Goal: Task Accomplishment & Management: Complete application form

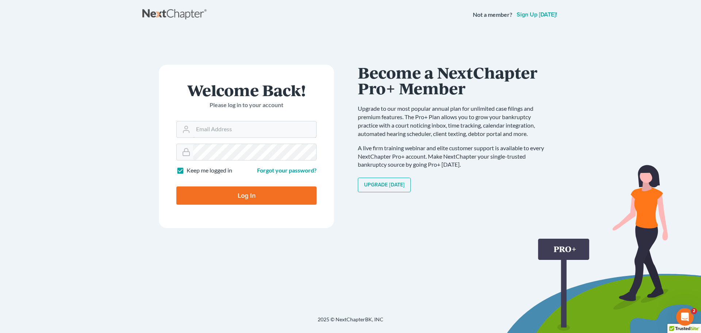
type input "[PERSON_NAME][EMAIL_ADDRESS][PERSON_NAME][DOMAIN_NAME]"
type input "Thinking..."
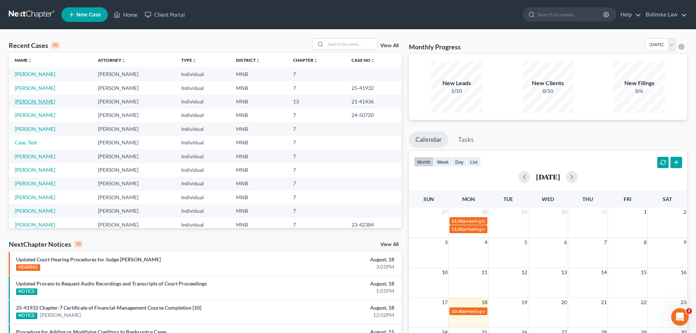
click at [25, 101] on link "[PERSON_NAME]" at bounding box center [35, 101] width 41 height 6
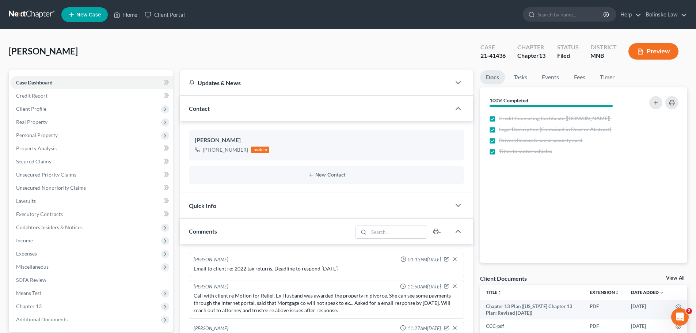
scroll to position [52, 0]
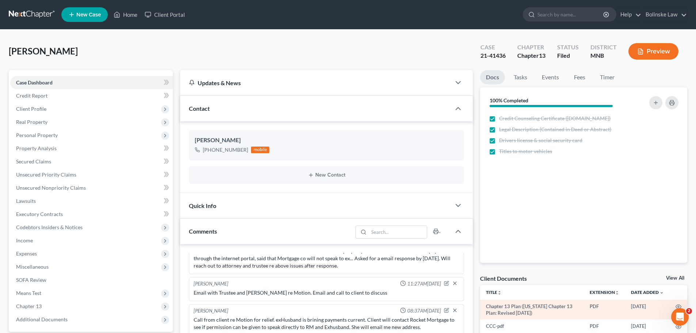
click at [520, 310] on td "Chapter 13 Plan ([US_STATE] Chapter 13 Plan: Revised [DATE])" at bounding box center [532, 310] width 104 height 20
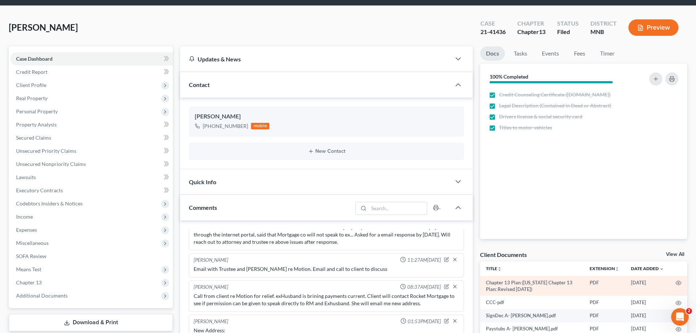
scroll to position [37, 0]
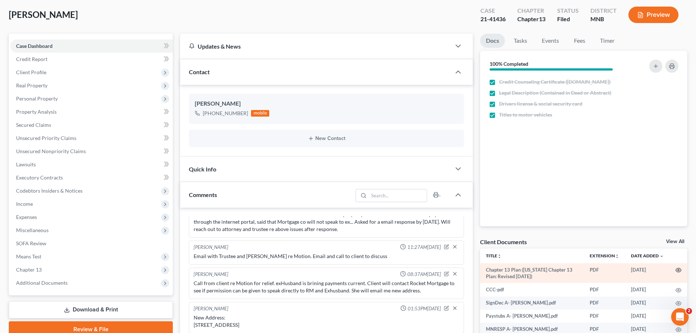
click at [678, 270] on icon "button" at bounding box center [678, 270] width 6 height 6
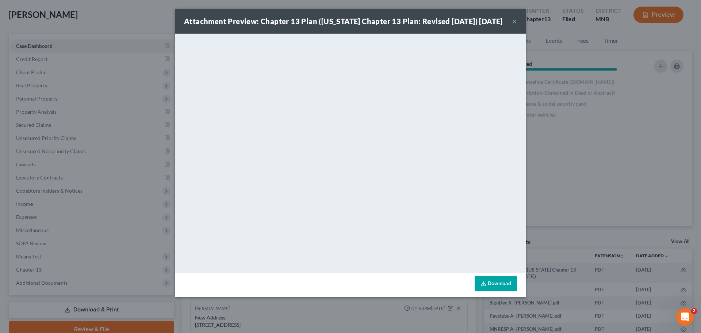
click at [512, 26] on button "×" at bounding box center [514, 21] width 5 height 9
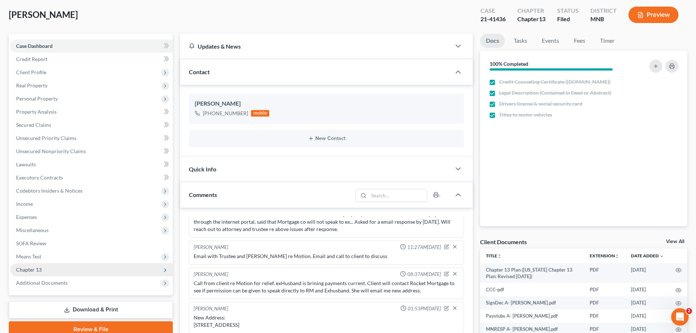
click at [58, 269] on span "Chapter 13" at bounding box center [91, 269] width 163 height 13
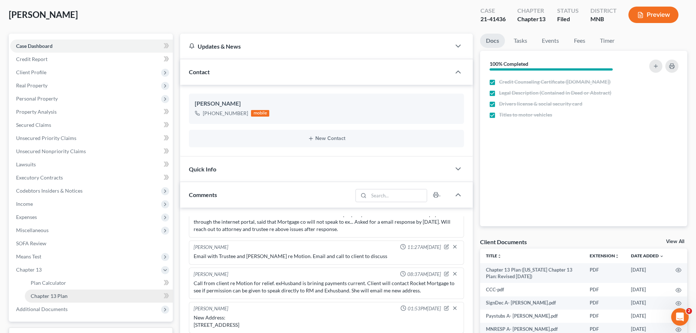
click at [66, 295] on span "Chapter 13 Plan" at bounding box center [49, 296] width 37 height 6
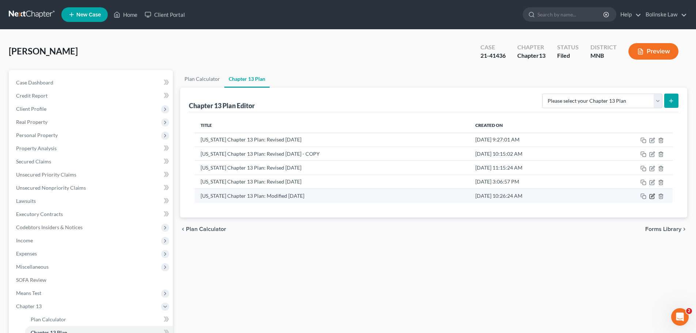
click at [654, 194] on icon "button" at bounding box center [652, 195] width 3 height 3
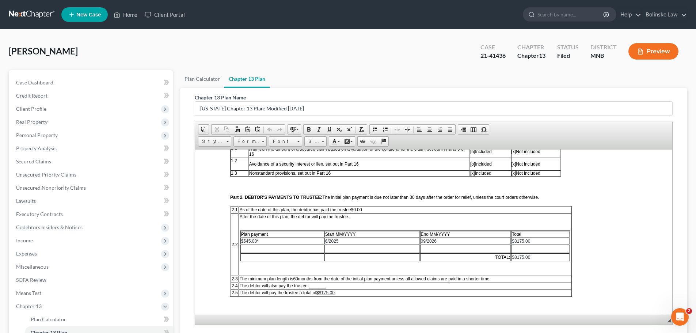
scroll to position [183, 0]
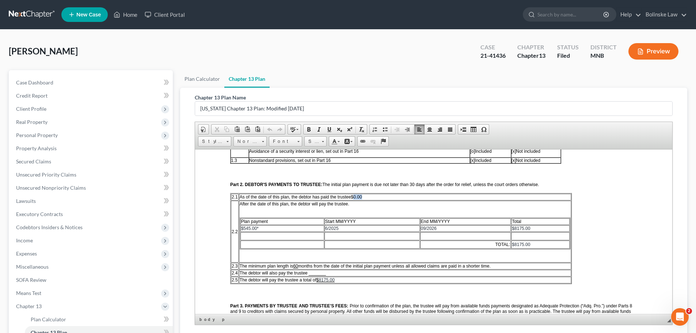
drag, startPoint x: 364, startPoint y: 195, endPoint x: 354, endPoint y: 195, distance: 9.5
click at [354, 195] on td "As of the date of this plan, the debtor has paid the trustee $0.00" at bounding box center [405, 196] width 332 height 7
drag, startPoint x: 335, startPoint y: 279, endPoint x: 321, endPoint y: 278, distance: 14.7
click at [321, 278] on span "8175.00" at bounding box center [327, 279] width 16 height 5
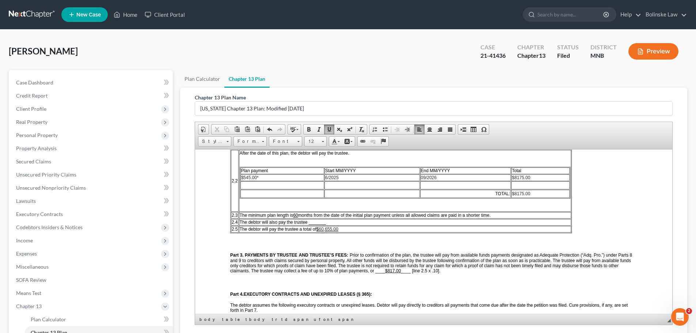
scroll to position [256, 0]
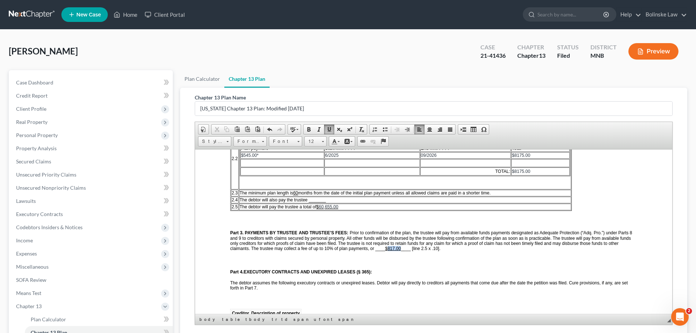
drag, startPoint x: 400, startPoint y: 248, endPoint x: 388, endPoint y: 247, distance: 12.1
click at [388, 247] on u "$817.00" at bounding box center [393, 247] width 16 height 5
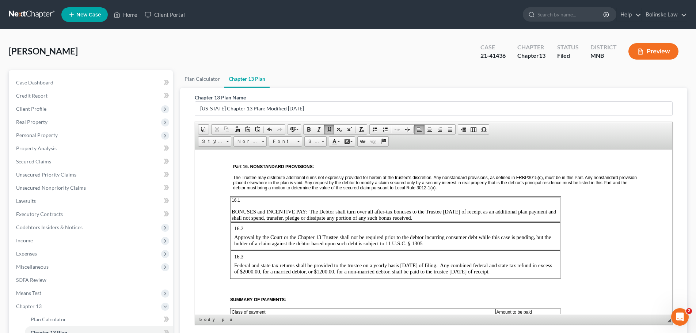
scroll to position [1242, 0]
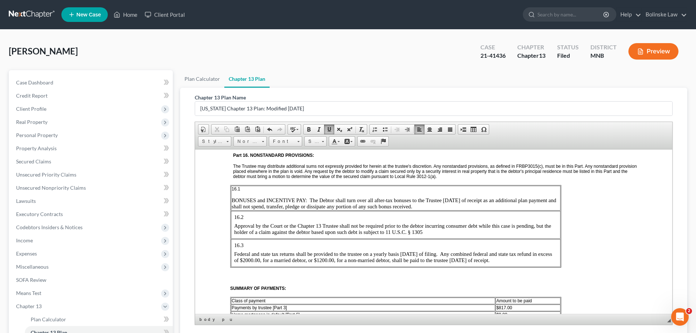
click at [523, 263] on p "Federal and state tax returns shall be provided to the trustee on a yearly basi…" at bounding box center [395, 257] width 323 height 12
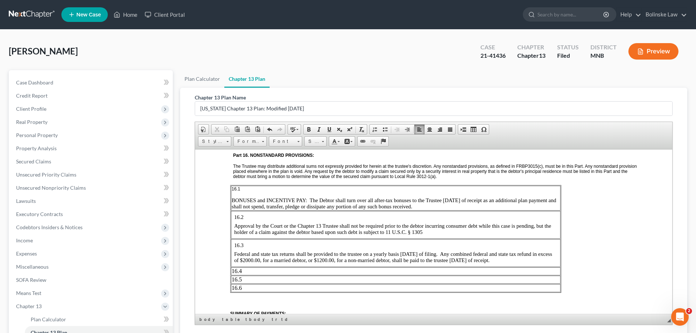
click at [253, 275] on td "16.4" at bounding box center [395, 271] width 329 height 8
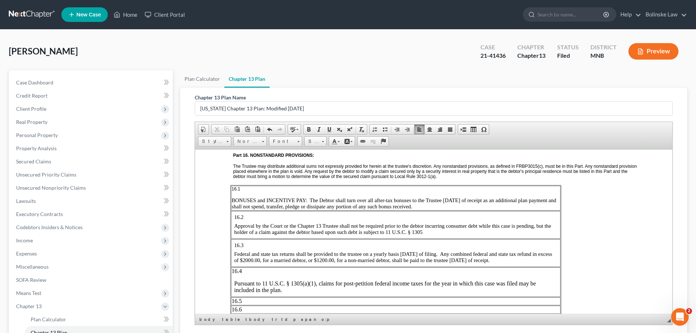
click at [234, 283] on td "16.4 Pursuant to 11 U.S.C. § 1305(a)(1), claims for post-petition federal incom…" at bounding box center [395, 282] width 329 height 30
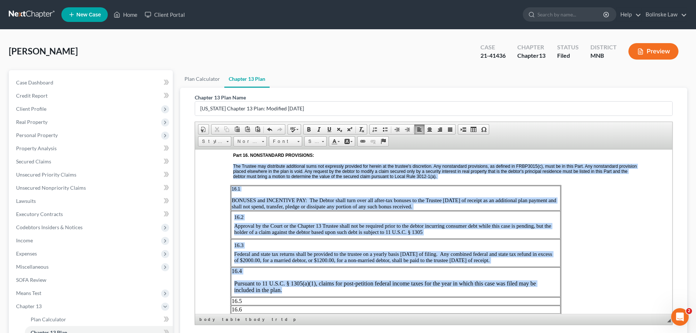
drag, startPoint x: 289, startPoint y: 296, endPoint x: 229, endPoint y: 275, distance: 63.0
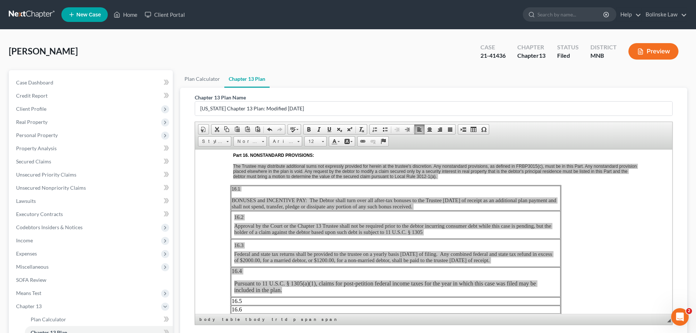
scroll to position [0, 0]
click at [296, 130] on span at bounding box center [297, 129] width 2 height 1
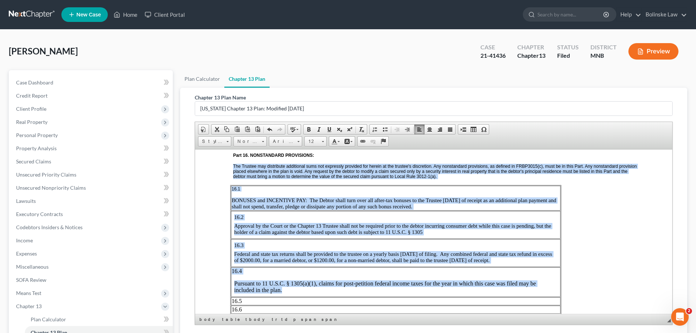
click at [335, 234] on span "Approval by the Court or the Chapter 13 Trustee shall not be required prior to …" at bounding box center [392, 228] width 317 height 12
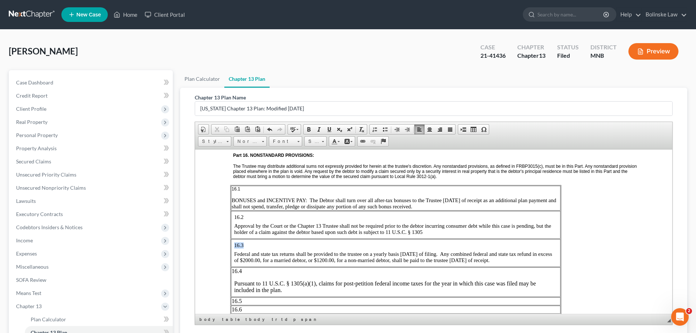
drag, startPoint x: 248, startPoint y: 251, endPoint x: 232, endPoint y: 252, distance: 15.8
click at [232, 252] on td "16.3 Federal and state tax returns shall be provided to the trustee on a yearly…" at bounding box center [395, 253] width 329 height 28
click at [271, 263] on p "Federal and state tax returns shall be provided to the trustee on a yearly basi…" at bounding box center [395, 257] width 323 height 12
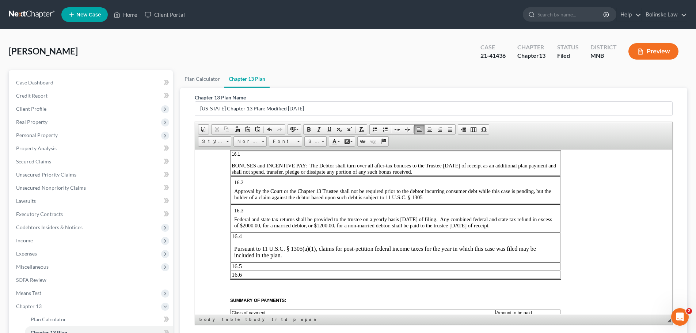
scroll to position [1278, 0]
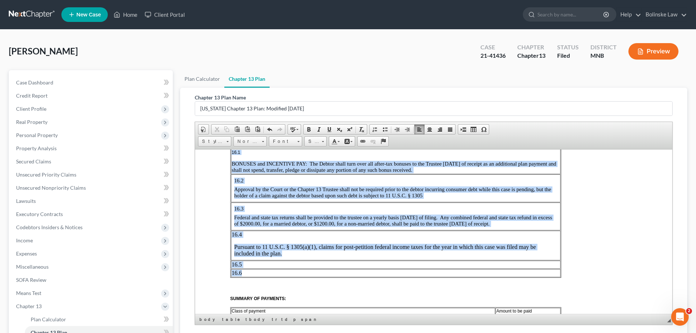
drag, startPoint x: 255, startPoint y: 278, endPoint x: 229, endPoint y: 160, distance: 120.4
click at [322, 141] on span at bounding box center [323, 141] width 2 height 1
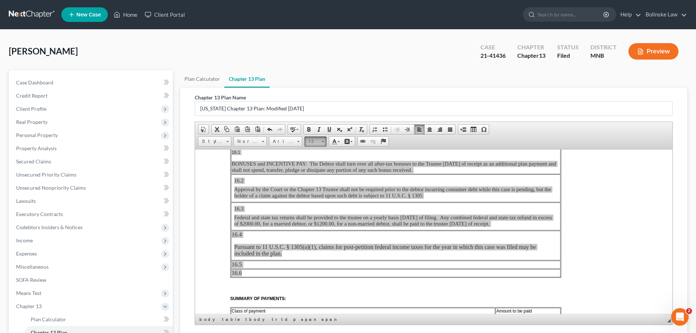
scroll to position [0, 0]
click at [318, 188] on link "11" at bounding box center [327, 188] width 42 height 9
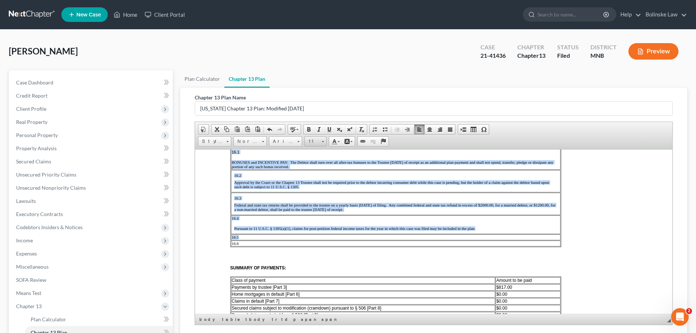
click at [323, 141] on span at bounding box center [323, 141] width 2 height 1
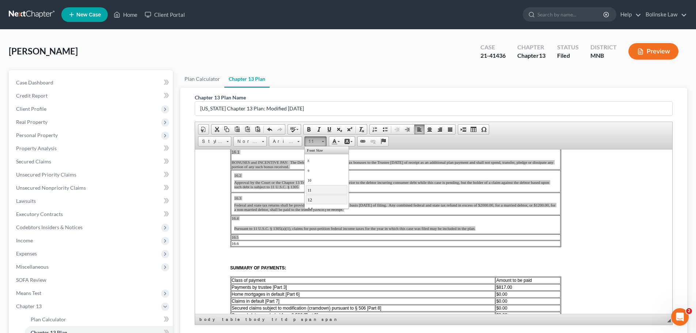
click at [317, 199] on link "12" at bounding box center [327, 198] width 42 height 9
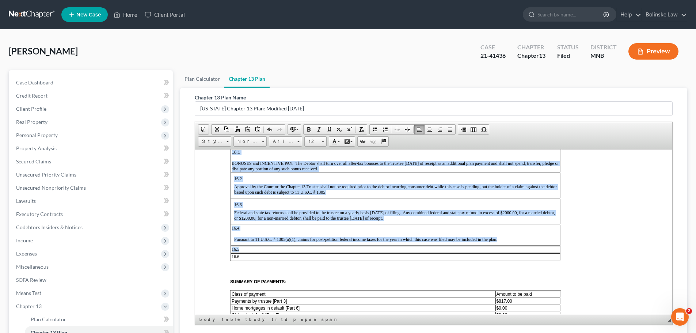
click at [264, 239] on td "16.4 Pursuant to 11 U.S.C. § 1305(a)(1), claims for post-petition federal incom…" at bounding box center [395, 234] width 329 height 21
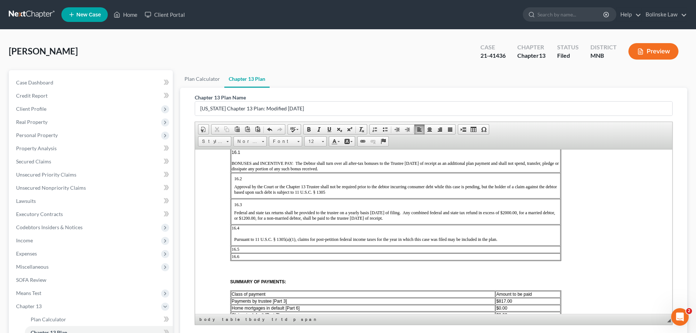
click at [231, 240] on td "16.4 Pursuant to 11 U.S.C. § 1305(a)(1), claims for post-petition federal incom…" at bounding box center [395, 234] width 329 height 21
click at [234, 230] on p "16.4" at bounding box center [396, 227] width 328 height 5
click at [242, 230] on p "16.4" at bounding box center [396, 227] width 328 height 5
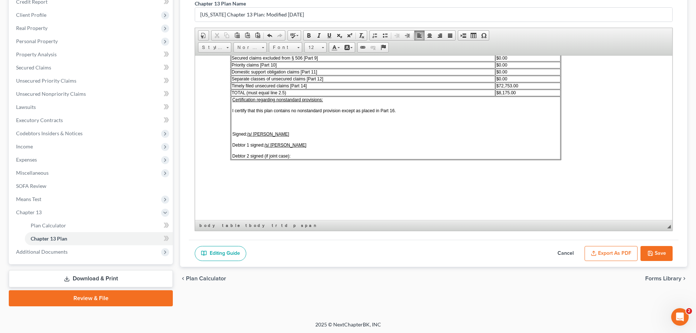
scroll to position [95, 0]
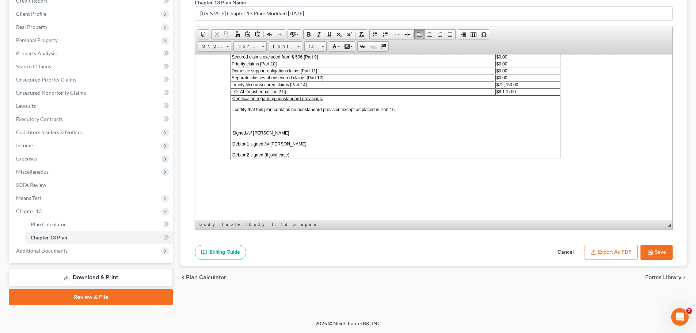
click at [659, 249] on button "Save" at bounding box center [656, 252] width 32 height 15
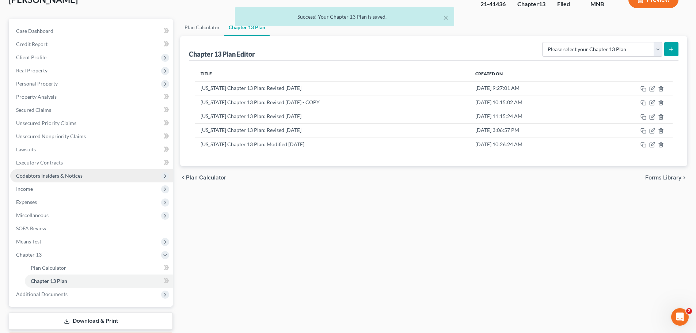
scroll to position [0, 0]
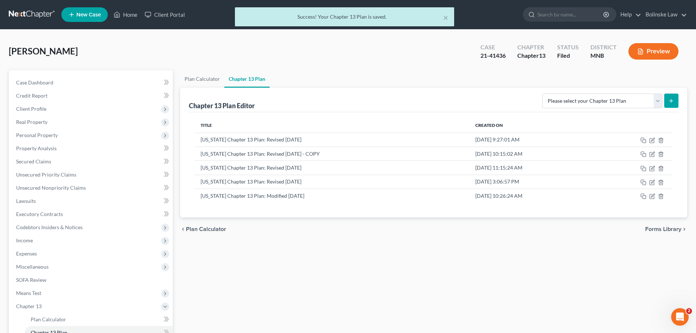
click at [22, 11] on div "× Success! Your Chapter 13 Plan is saved." at bounding box center [344, 18] width 696 height 23
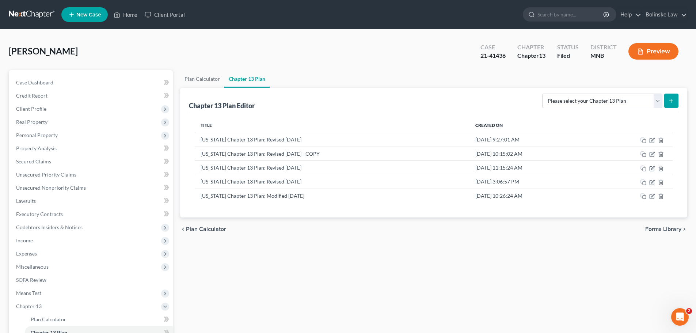
click at [34, 13] on link at bounding box center [32, 14] width 47 height 13
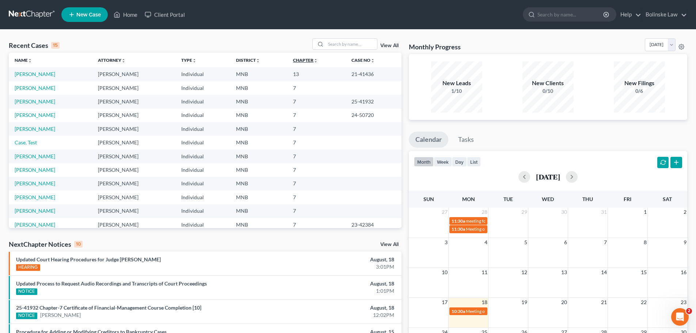
click at [298, 60] on link "Chapter unfold_more expand_more expand_less" at bounding box center [305, 59] width 25 height 5
click at [300, 57] on sort-link "Chapter unfold_more expand_more expand_less" at bounding box center [305, 59] width 26 height 5
click at [301, 58] on link "Chapter unfold_more expand_more expand_less" at bounding box center [305, 59] width 26 height 5
click at [26, 74] on link "[PERSON_NAME]" at bounding box center [35, 74] width 41 height 6
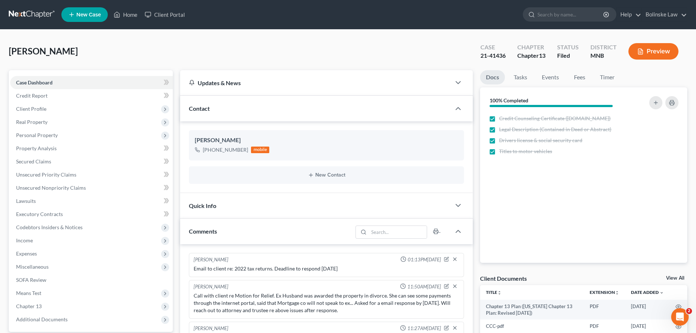
scroll to position [52, 0]
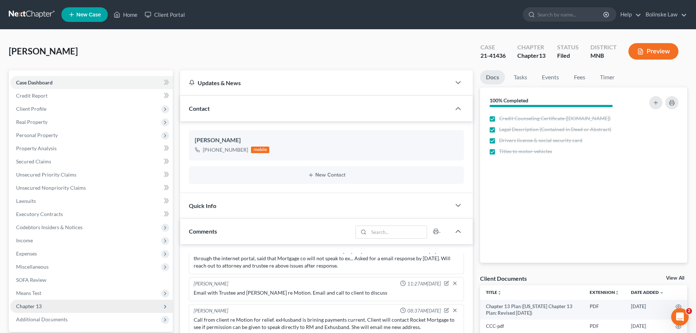
click at [24, 305] on span "Chapter 13" at bounding box center [29, 306] width 26 height 6
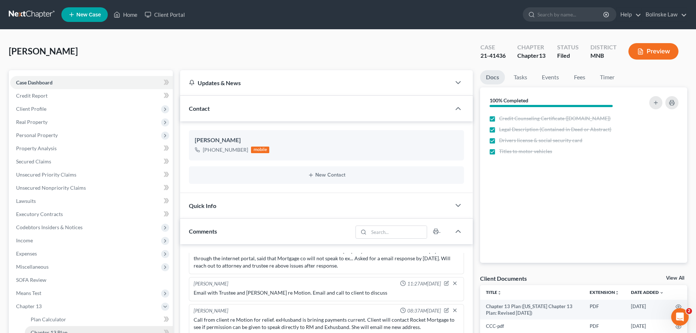
click at [69, 330] on link "Chapter 13 Plan" at bounding box center [99, 332] width 148 height 13
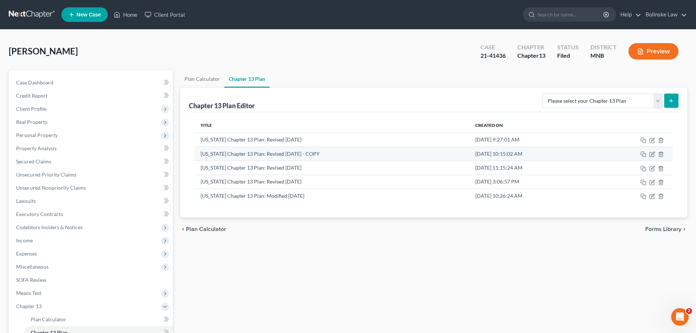
click at [527, 153] on td "Nov 3, 2021 10:15:02 AM" at bounding box center [530, 153] width 123 height 14
click at [652, 154] on icon "button" at bounding box center [652, 153] width 3 height 3
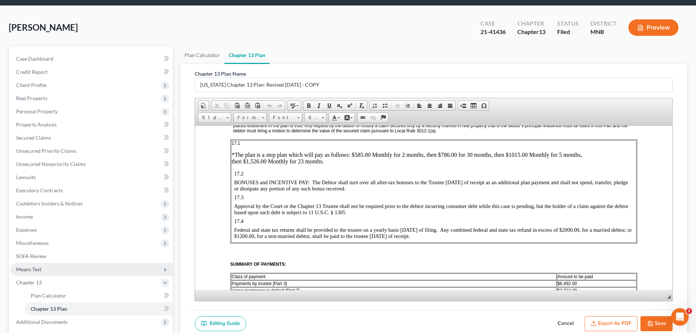
scroll to position [37, 0]
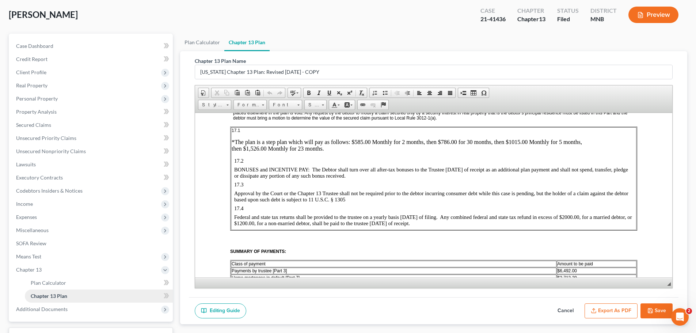
click at [60, 295] on span "Chapter 13 Plan" at bounding box center [49, 296] width 37 height 6
click at [43, 279] on span "Plan Calculator" at bounding box center [48, 282] width 35 height 6
click at [33, 265] on span "Chapter 13" at bounding box center [91, 269] width 163 height 13
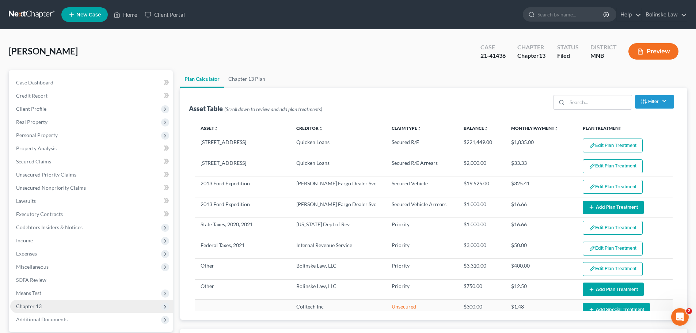
select select "59"
click at [44, 300] on span "Chapter 13" at bounding box center [91, 306] width 163 height 13
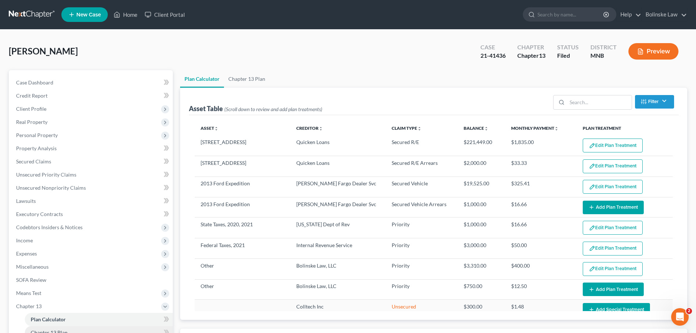
click at [56, 331] on span "Chapter 13 Plan" at bounding box center [49, 332] width 37 height 6
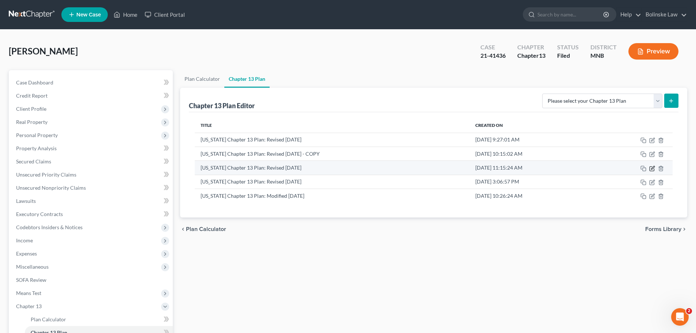
click at [653, 167] on icon "button" at bounding box center [652, 168] width 6 height 6
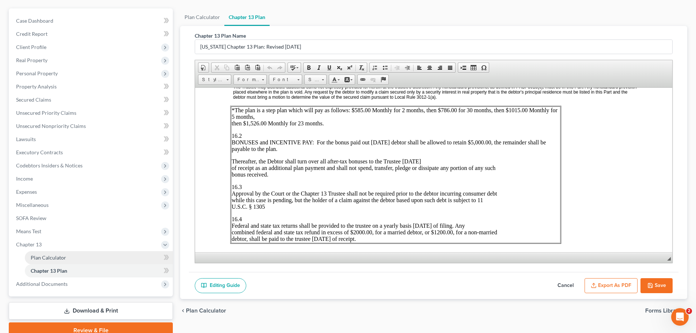
scroll to position [73, 0]
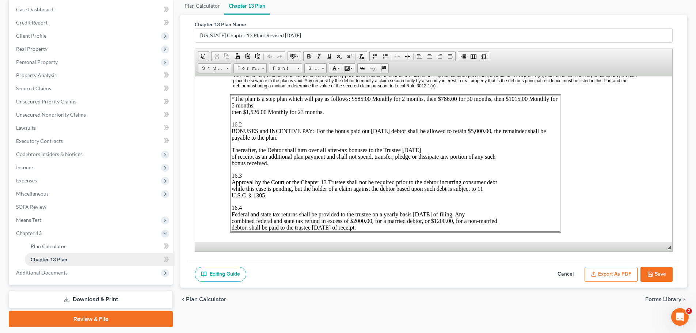
click at [67, 260] on span "Chapter 13 Plan" at bounding box center [49, 259] width 37 height 6
click at [53, 204] on link "SOFA Review" at bounding box center [91, 206] width 163 height 13
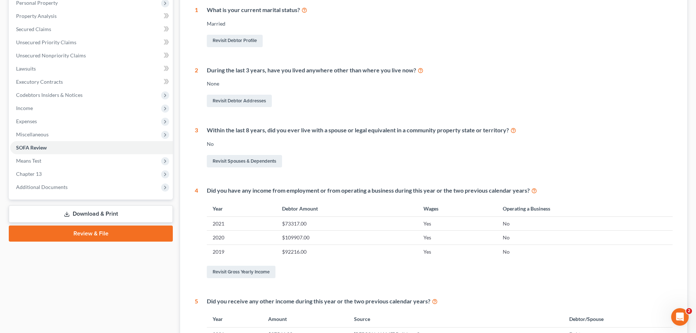
scroll to position [146, 0]
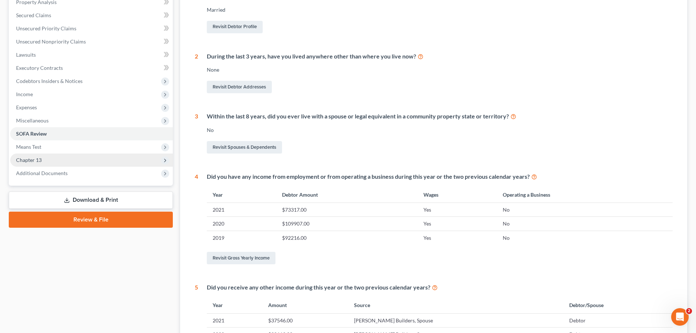
click at [60, 160] on span "Chapter 13" at bounding box center [91, 159] width 163 height 13
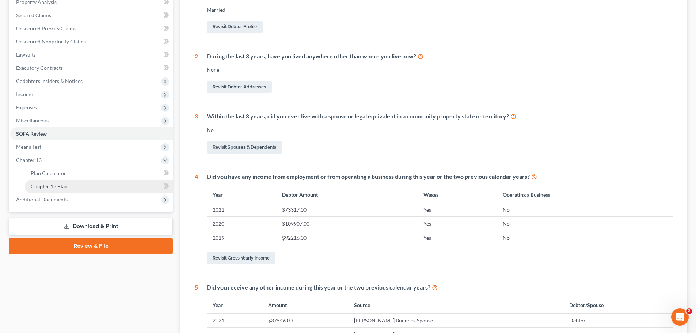
click at [66, 187] on span "Chapter 13 Plan" at bounding box center [49, 186] width 37 height 6
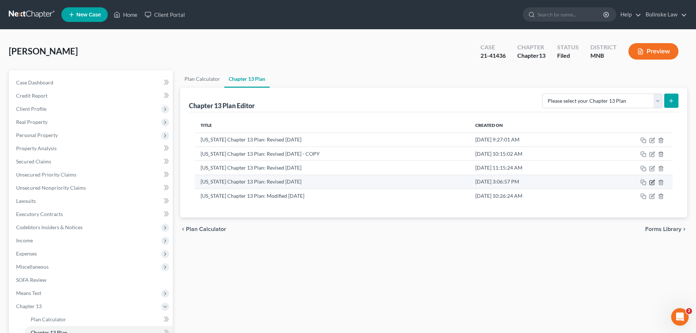
click at [653, 181] on icon "button" at bounding box center [652, 181] width 3 height 3
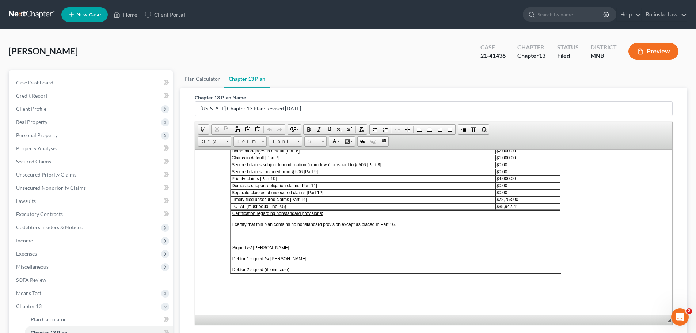
scroll to position [1371, 0]
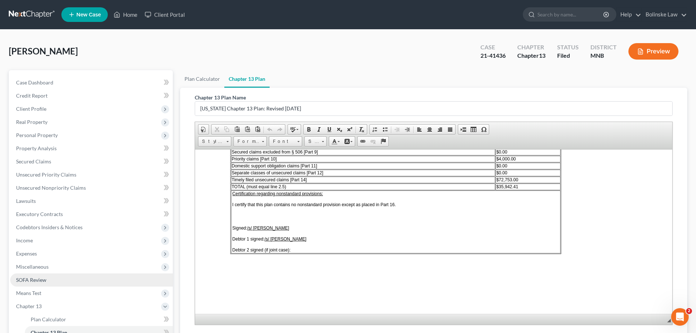
click at [24, 279] on span "SOFA Review" at bounding box center [31, 280] width 30 height 6
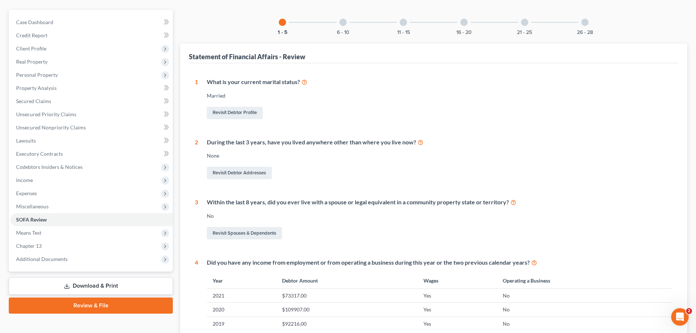
scroll to position [73, 0]
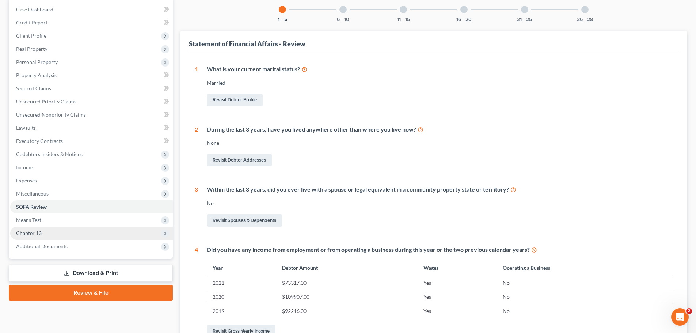
click at [33, 233] on span "Chapter 13" at bounding box center [29, 233] width 26 height 6
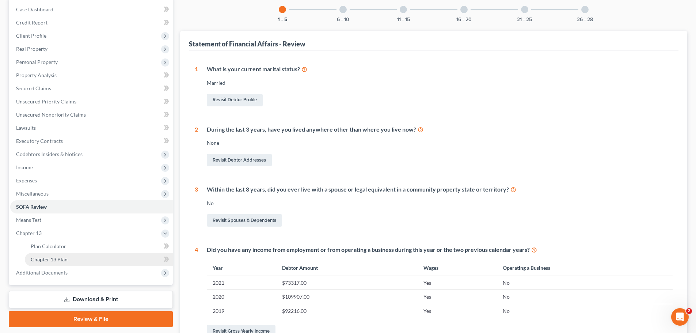
click at [59, 260] on span "Chapter 13 Plan" at bounding box center [49, 259] width 37 height 6
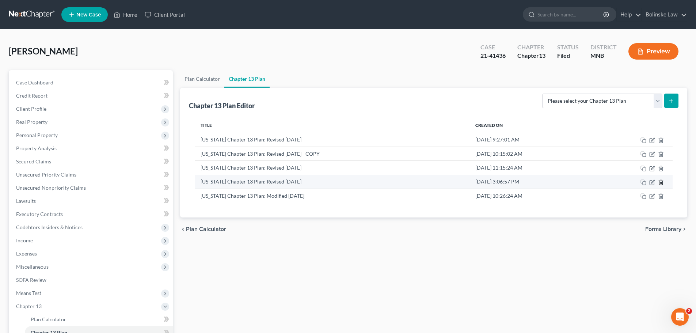
click at [661, 181] on icon "button" at bounding box center [661, 182] width 6 height 6
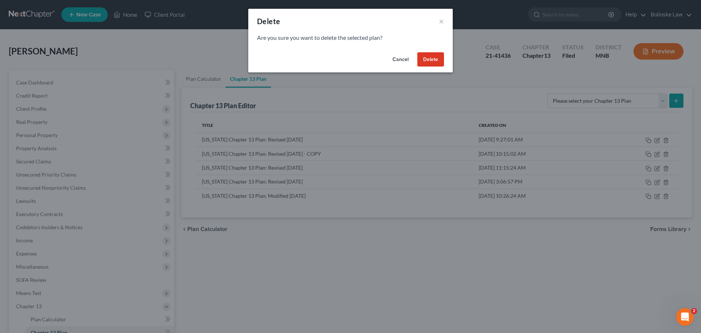
click at [432, 57] on button "Delete" at bounding box center [430, 59] width 27 height 15
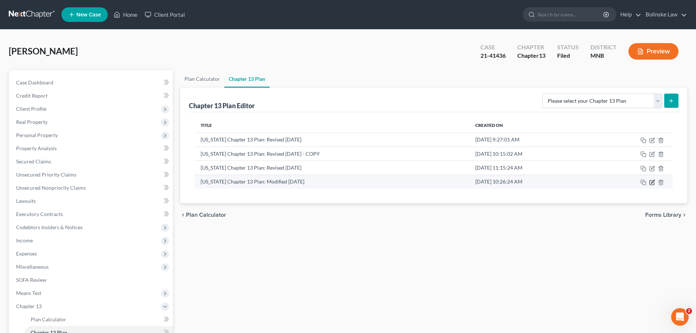
click at [653, 182] on icon "button" at bounding box center [652, 181] width 3 height 3
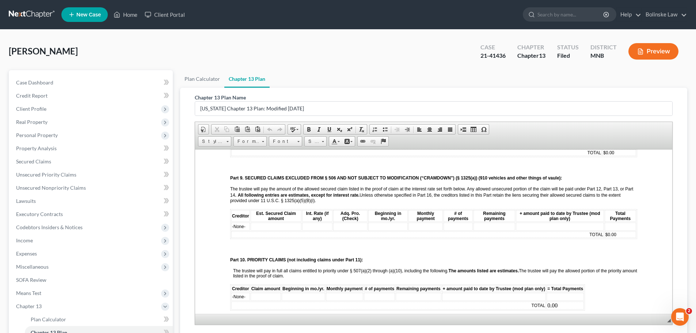
scroll to position [731, 0]
click at [41, 157] on link "Secured Claims" at bounding box center [91, 161] width 163 height 13
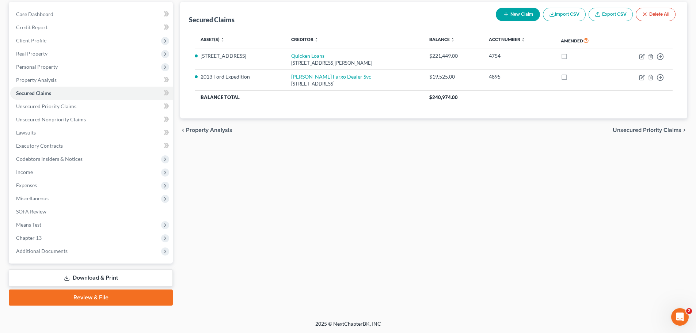
scroll to position [69, 0]
click at [42, 237] on span "Chapter 13" at bounding box center [91, 237] width 163 height 13
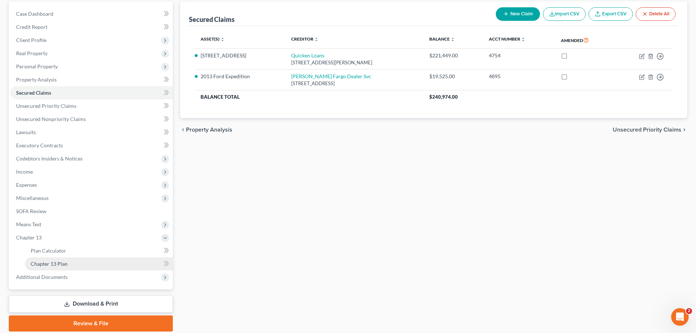
click at [62, 263] on span "Chapter 13 Plan" at bounding box center [49, 263] width 37 height 6
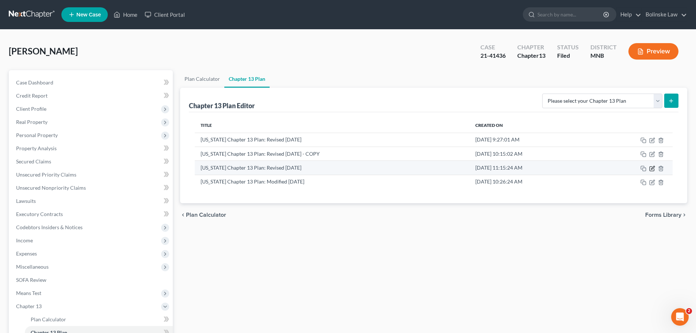
click at [650, 168] on icon "button" at bounding box center [652, 168] width 6 height 6
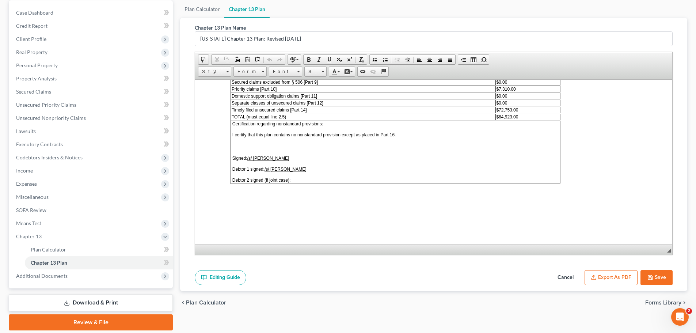
scroll to position [95, 0]
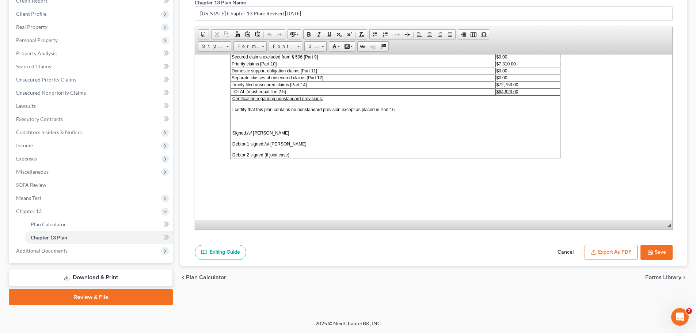
click at [621, 253] on button "Export as PDF" at bounding box center [610, 252] width 53 height 15
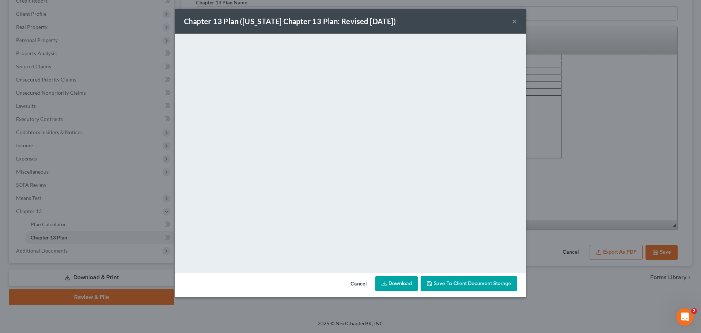
click at [393, 283] on link "Download" at bounding box center [396, 283] width 42 height 15
click at [396, 284] on link "Download" at bounding box center [396, 283] width 42 height 15
click at [516, 18] on button "×" at bounding box center [514, 21] width 5 height 9
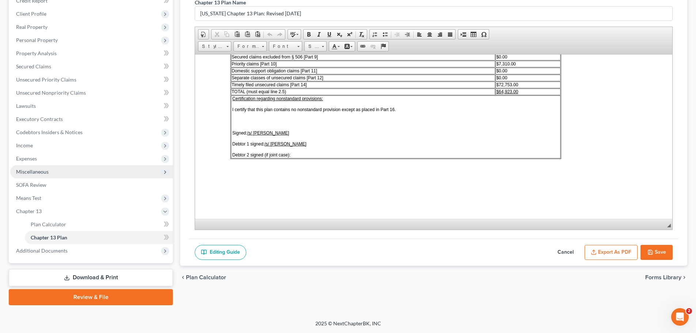
click at [30, 165] on span "Miscellaneous" at bounding box center [91, 171] width 163 height 13
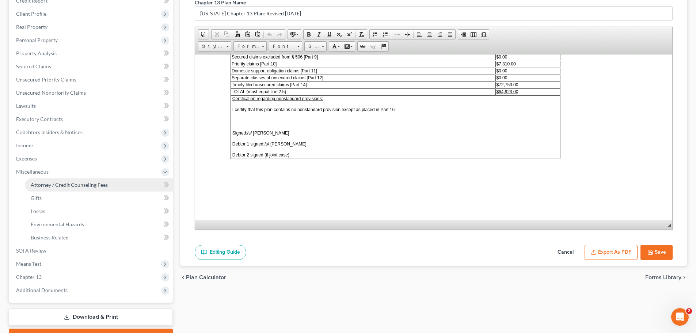
click at [61, 184] on span "Attorney / Credit Counseling Fees" at bounding box center [69, 185] width 77 height 6
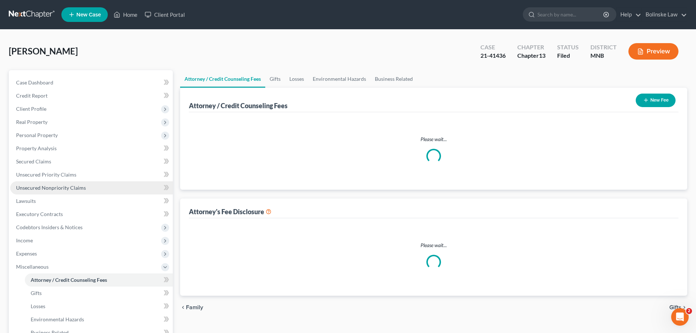
select select "0"
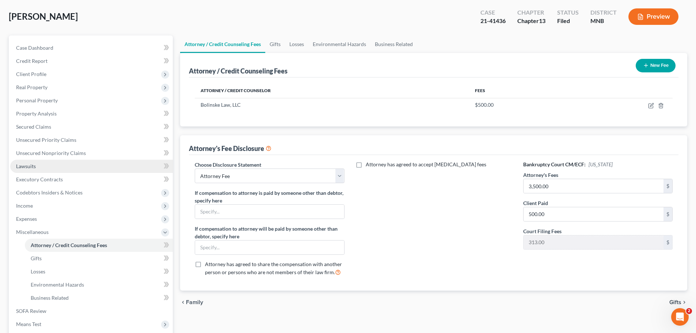
scroll to position [110, 0]
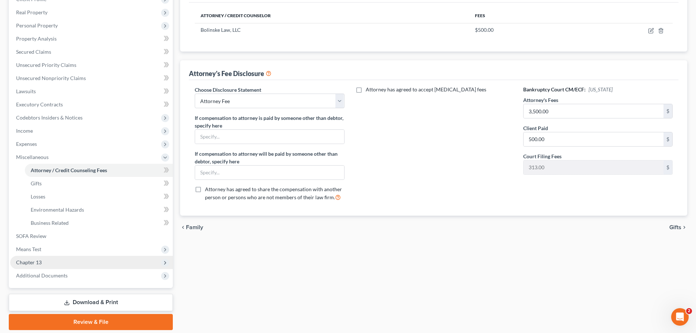
click at [43, 261] on span "Chapter 13" at bounding box center [91, 262] width 163 height 13
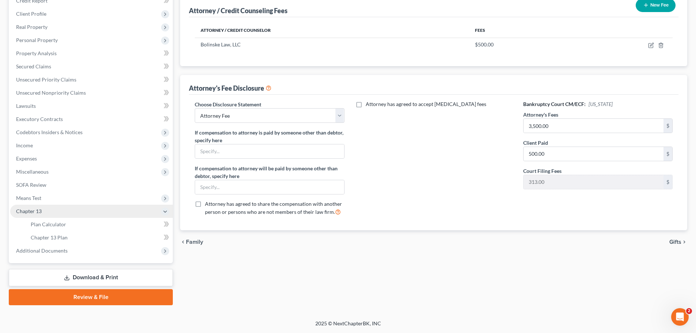
scroll to position [95, 0]
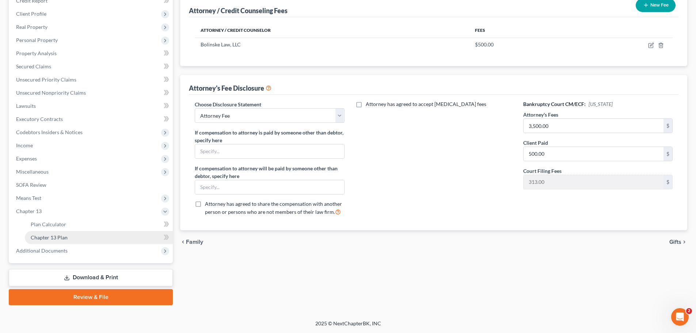
click at [50, 239] on span "Chapter 13 Plan" at bounding box center [49, 237] width 37 height 6
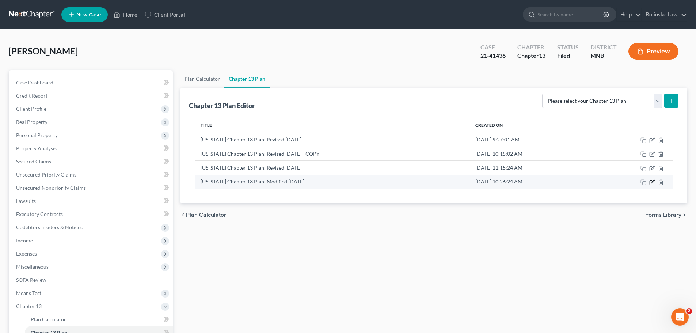
click at [653, 182] on icon "button" at bounding box center [652, 181] width 3 height 3
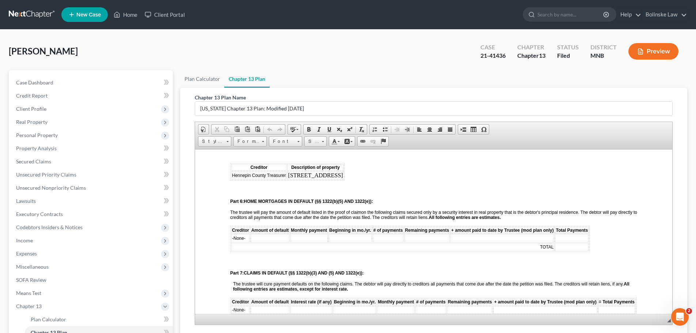
scroll to position [475, 0]
drag, startPoint x: 245, startPoint y: 237, endPoint x: 232, endPoint y: 242, distance: 13.4
click at [232, 242] on td "-None-" at bounding box center [240, 238] width 19 height 8
click at [290, 241] on td at bounding box center [289, 238] width 39 height 8
click at [323, 240] on td at bounding box center [329, 238] width 38 height 8
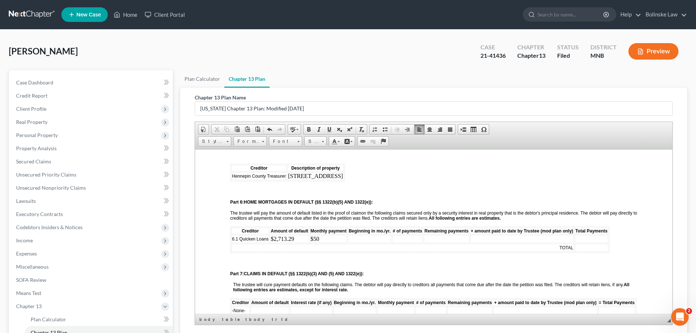
click at [369, 241] on td at bounding box center [369, 238] width 43 height 8
click at [409, 237] on td at bounding box center [407, 238] width 31 height 8
drag, startPoint x: 297, startPoint y: 237, endPoint x: 272, endPoint y: 241, distance: 25.8
click at [272, 241] on td "$2,713.29" at bounding box center [289, 238] width 39 height 8
copy td "$2,713.29"
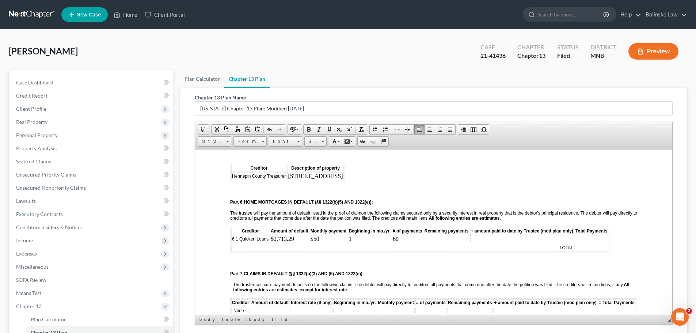
click at [579, 237] on td at bounding box center [592, 238] width 34 height 8
click at [589, 249] on td at bounding box center [592, 247] width 34 height 8
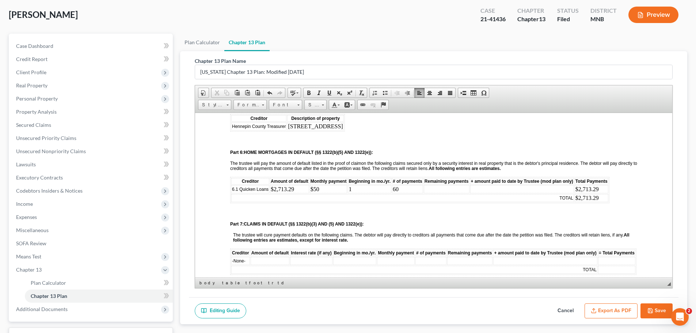
scroll to position [511, 0]
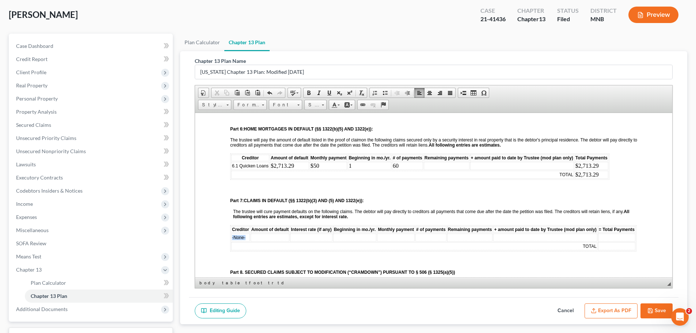
drag, startPoint x: 247, startPoint y: 242, endPoint x: 232, endPoint y: 241, distance: 15.0
click at [232, 241] on td "-None-" at bounding box center [240, 237] width 19 height 8
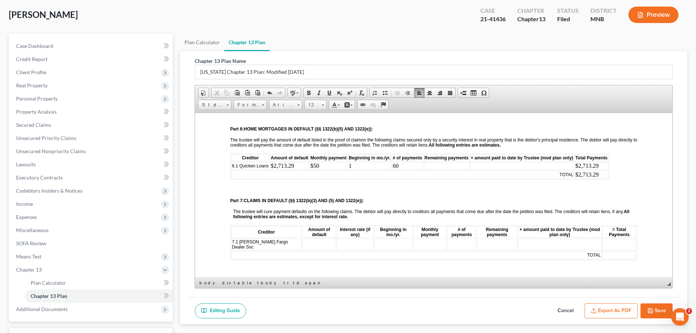
click at [302, 244] on td at bounding box center [319, 244] width 34 height 12
click at [340, 247] on td at bounding box center [356, 244] width 36 height 12
click at [375, 240] on td at bounding box center [394, 244] width 38 height 12
click at [424, 241] on td at bounding box center [430, 244] width 33 height 12
click at [448, 244] on td at bounding box center [462, 244] width 29 height 12
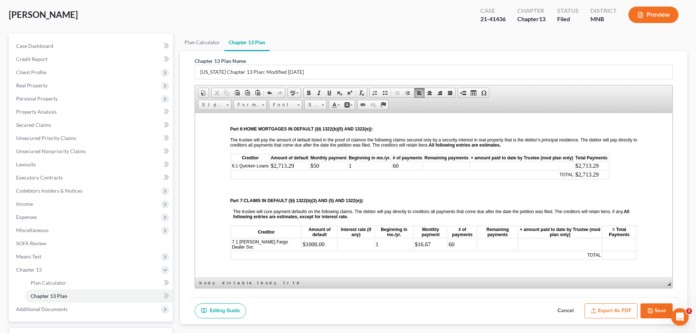
click at [487, 245] on td at bounding box center [497, 244] width 40 height 12
drag, startPoint x: 305, startPoint y: 243, endPoint x: 281, endPoint y: 243, distance: 24.5
click at [302, 243] on td "$1000.00" at bounding box center [319, 244] width 35 height 12
copy td "$1000.00"
click at [602, 244] on td at bounding box center [619, 244] width 34 height 12
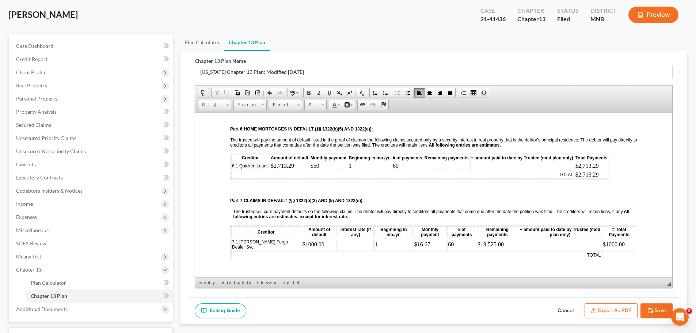
click at [605, 253] on td at bounding box center [619, 255] width 34 height 8
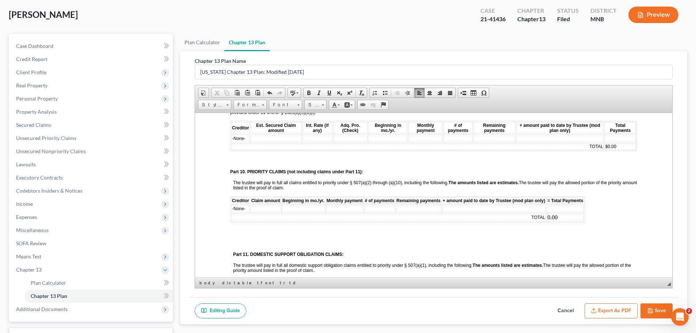
scroll to position [804, 0]
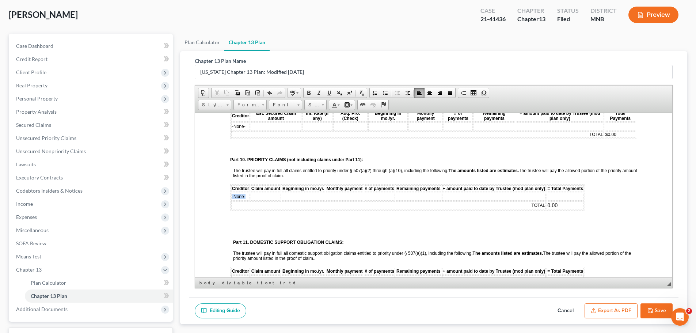
drag, startPoint x: 248, startPoint y: 198, endPoint x: 231, endPoint y: 196, distance: 17.4
click at [231, 196] on td "-None-" at bounding box center [240, 196] width 19 height 8
click at [588, 197] on td at bounding box center [593, 196] width 37 height 8
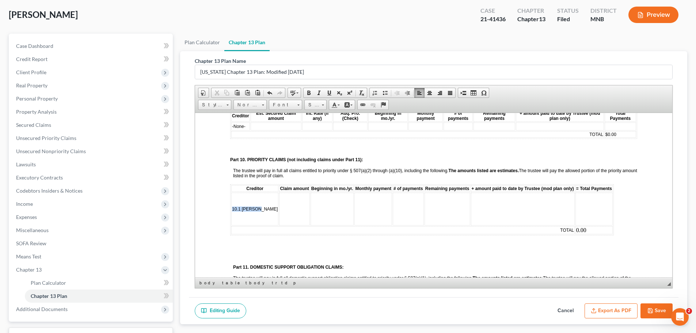
drag, startPoint x: 257, startPoint y: 210, endPoint x: 232, endPoint y: 208, distance: 24.5
click at [232, 208] on span "10.1 Michael" at bounding box center [255, 208] width 46 height 5
click at [232, 207] on span "10.1 Michael" at bounding box center [255, 208] width 46 height 5
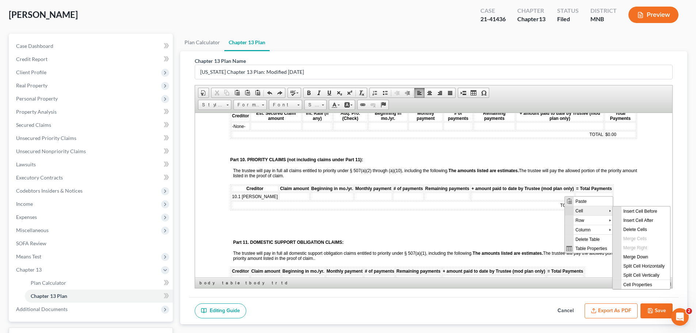
scroll to position [0, 0]
click at [640, 219] on span "Insert Cell After" at bounding box center [645, 219] width 49 height 9
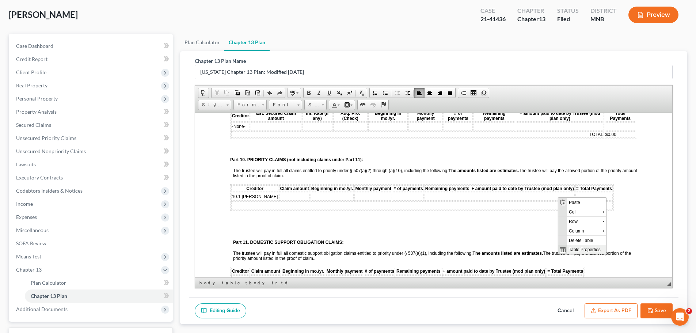
click at [584, 249] on span "Table Properties" at bounding box center [586, 248] width 39 height 9
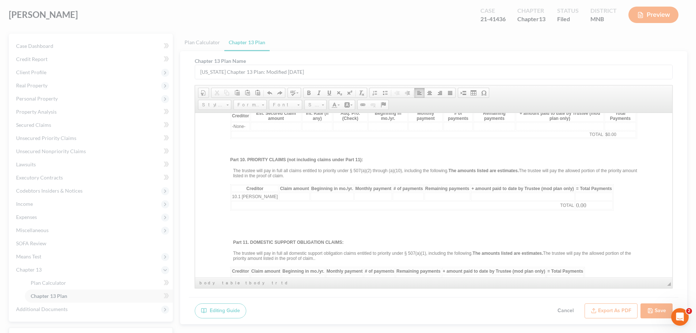
type input "8"
select select "row"
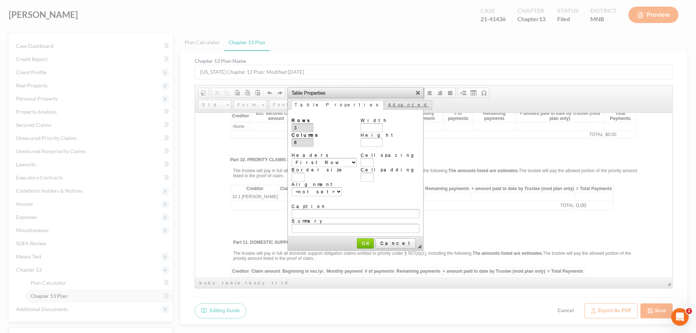
click at [385, 103] on link "Advanced" at bounding box center [408, 104] width 47 height 9
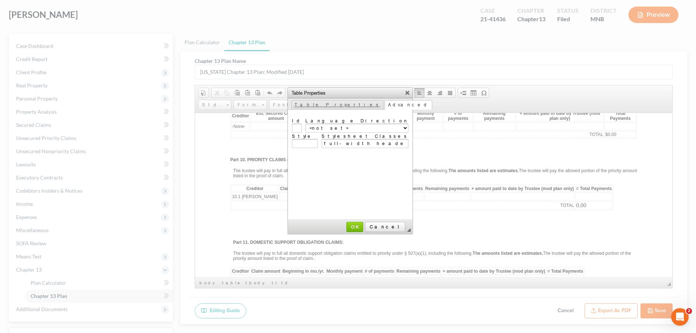
click at [310, 103] on link "Table Properties" at bounding box center [337, 104] width 92 height 9
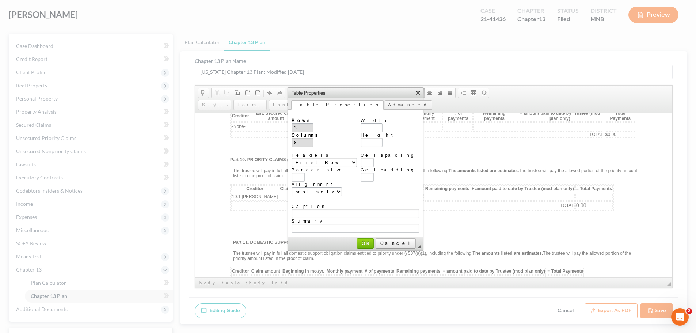
click at [414, 95] on link "X" at bounding box center [417, 92] width 7 height 7
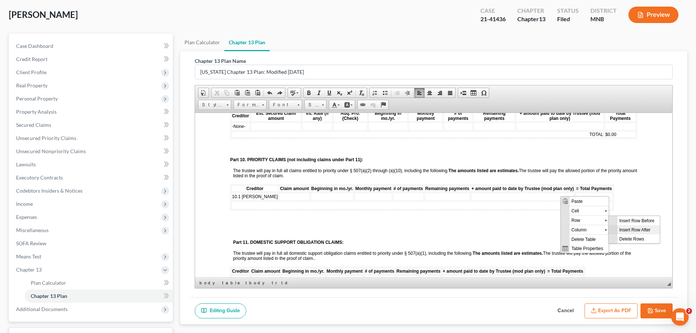
click at [639, 229] on span "Insert Row After" at bounding box center [638, 229] width 42 height 9
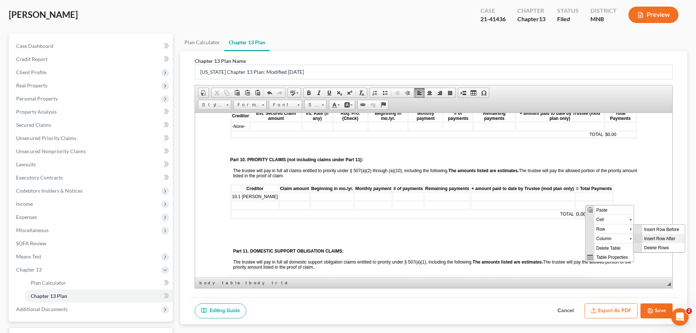
click at [653, 237] on span "Insert Row After" at bounding box center [663, 237] width 42 height 9
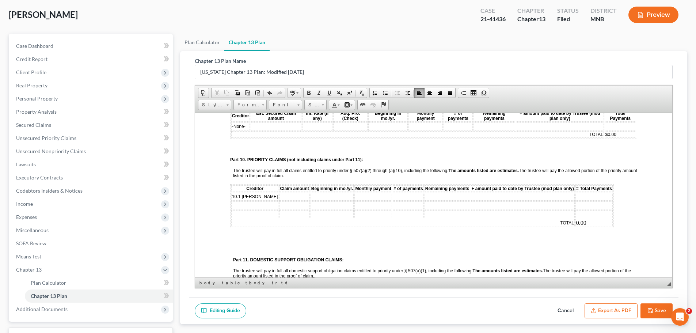
click at [243, 204] on td at bounding box center [254, 205] width 47 height 8
click at [237, 213] on td at bounding box center [254, 214] width 47 height 8
click at [259, 195] on td "10.1 Michael" at bounding box center [262, 196] width 62 height 8
drag, startPoint x: 292, startPoint y: 216, endPoint x: 232, endPoint y: 202, distance: 61.4
click at [232, 202] on tbody "10.1 Michael Bolinske 10.2 IRS 10.3 Mn Dept of Revenue" at bounding box center [429, 205] width 396 height 26
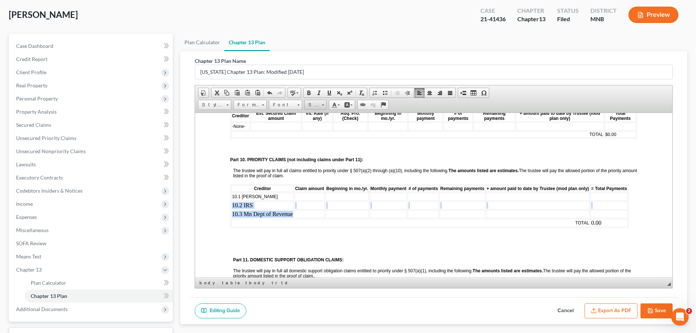
click at [317, 107] on span "Size" at bounding box center [312, 104] width 15 height 9
click at [317, 106] on span "Size" at bounding box center [312, 104] width 15 height 9
click at [315, 161] on link "12" at bounding box center [327, 162] width 42 height 9
click at [293, 213] on td at bounding box center [294, 213] width 30 height 8
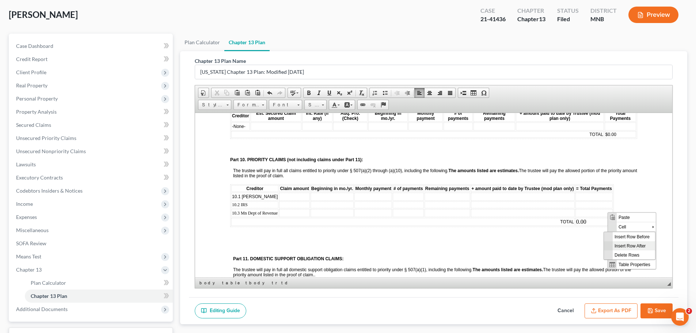
click at [632, 243] on span "Insert Row After" at bounding box center [634, 245] width 42 height 9
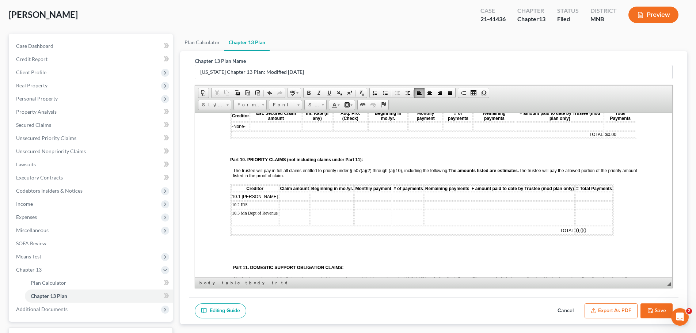
click at [237, 220] on td at bounding box center [254, 221] width 47 height 8
drag, startPoint x: 284, startPoint y: 222, endPoint x: 233, endPoint y: 222, distance: 51.5
click at [233, 222] on td "10.4 Michael Bolinske" at bounding box center [261, 221] width 60 height 8
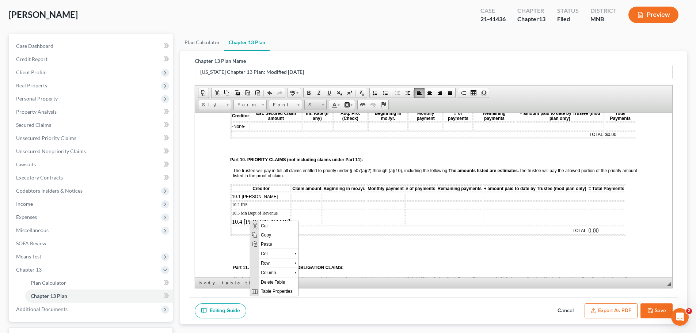
click at [316, 107] on span "Size" at bounding box center [312, 104] width 15 height 9
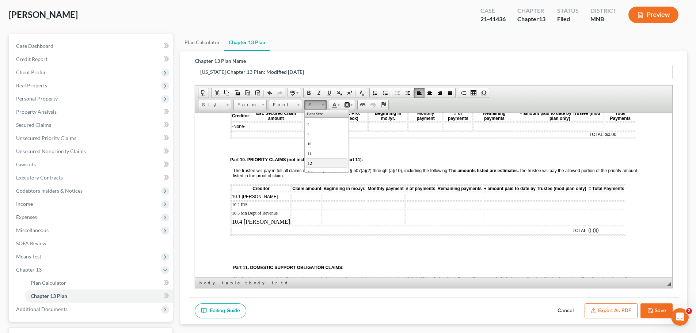
click at [313, 160] on link "12" at bounding box center [327, 162] width 42 height 9
click at [295, 222] on td at bounding box center [294, 221] width 30 height 8
click at [293, 197] on td at bounding box center [294, 196] width 30 height 8
click at [293, 197] on td "$3" at bounding box center [294, 196] width 30 height 8
click at [286, 203] on td at bounding box center [294, 204] width 30 height 7
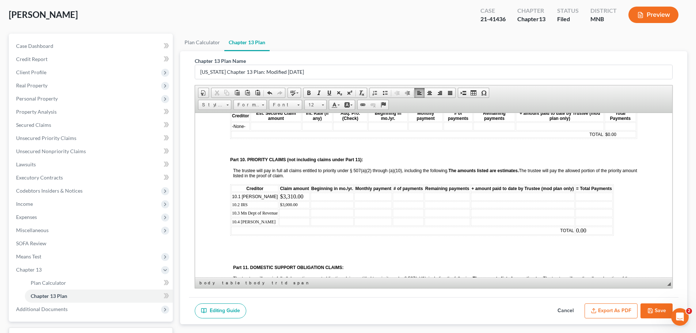
click at [289, 213] on td at bounding box center [294, 213] width 30 height 8
click at [287, 220] on td at bounding box center [294, 221] width 30 height 8
click at [322, 197] on td at bounding box center [331, 196] width 43 height 8
click at [365, 196] on td at bounding box center [373, 196] width 38 height 8
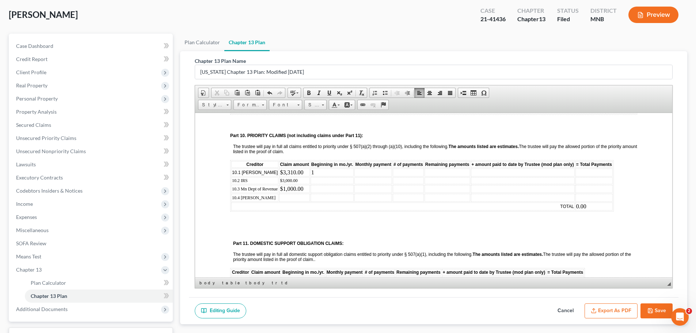
scroll to position [840, 0]
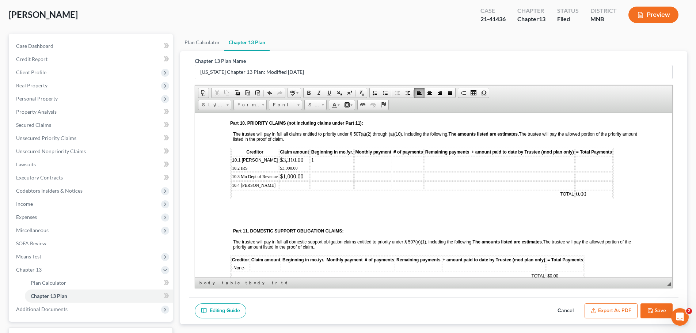
click at [656, 312] on button "Save" at bounding box center [656, 310] width 32 height 15
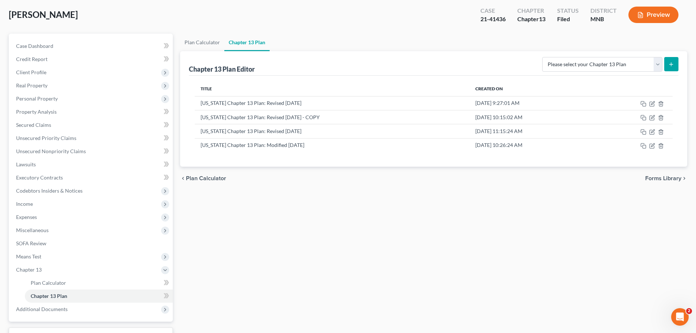
scroll to position [0, 0]
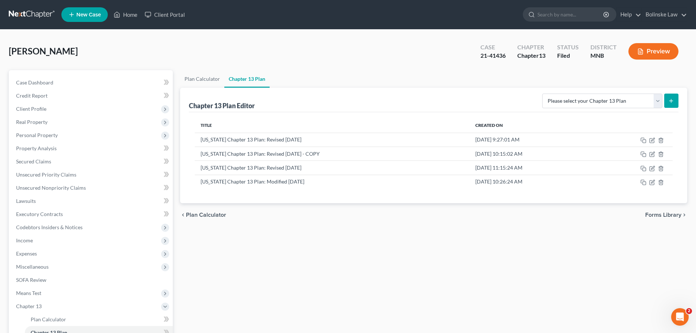
click at [27, 9] on link at bounding box center [32, 14] width 47 height 13
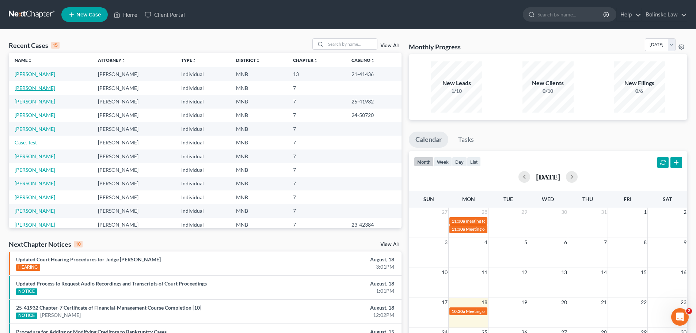
click at [40, 88] on link "[PERSON_NAME]" at bounding box center [35, 88] width 41 height 6
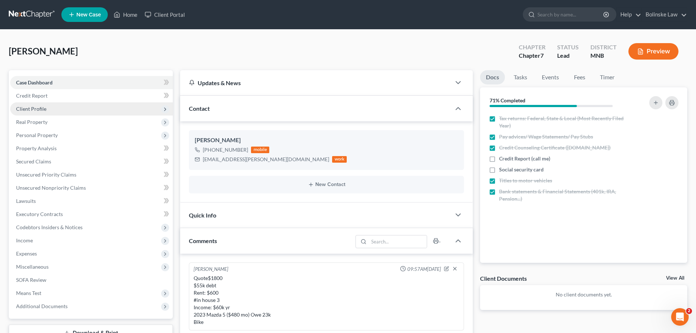
click at [46, 104] on span "Client Profile" at bounding box center [91, 108] width 163 height 13
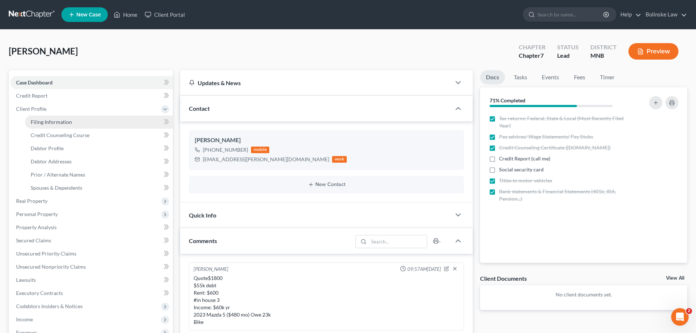
click at [54, 117] on link "Filing Information" at bounding box center [99, 121] width 148 height 13
select select "1"
select select "0"
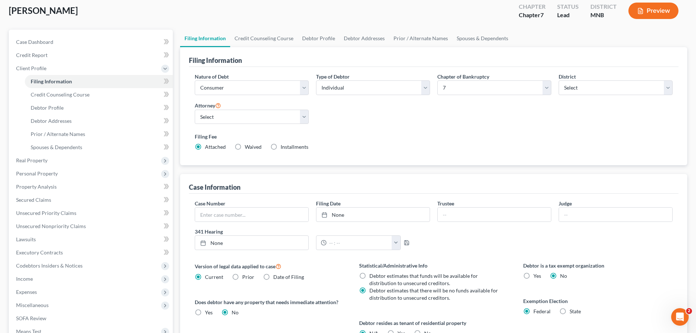
scroll to position [37, 0]
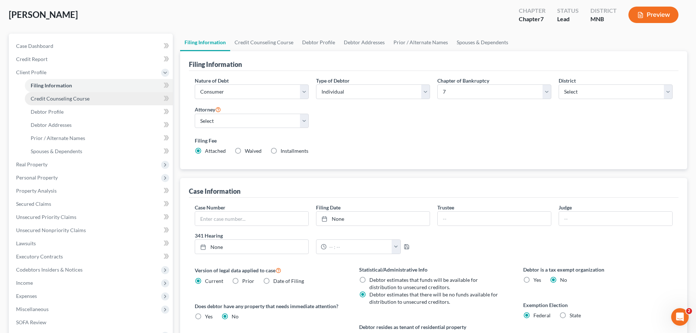
click at [70, 101] on span "Credit Counseling Course" at bounding box center [60, 98] width 59 height 6
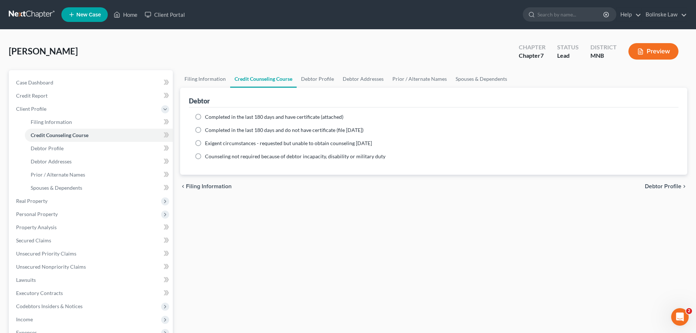
click at [205, 131] on label "Completed in the last 180 days and do not have certificate (file [DATE])" at bounding box center [284, 129] width 159 height 7
click at [208, 131] on input "Completed in the last 180 days and do not have certificate (file [DATE])" at bounding box center [210, 128] width 5 height 5
radio input "true"
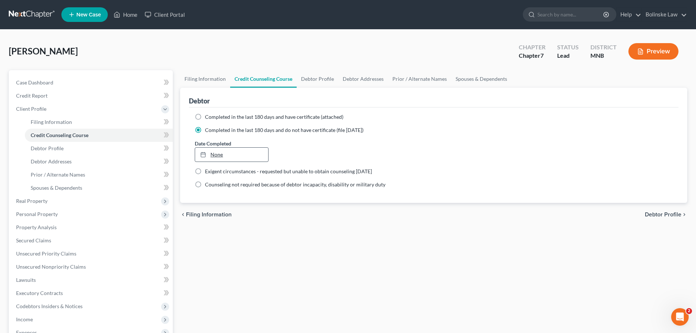
type input "[DATE]"
click at [217, 154] on link "None" at bounding box center [231, 155] width 73 height 14
click at [57, 150] on span "Debtor Profile" at bounding box center [47, 148] width 33 height 6
select select "0"
select select "2"
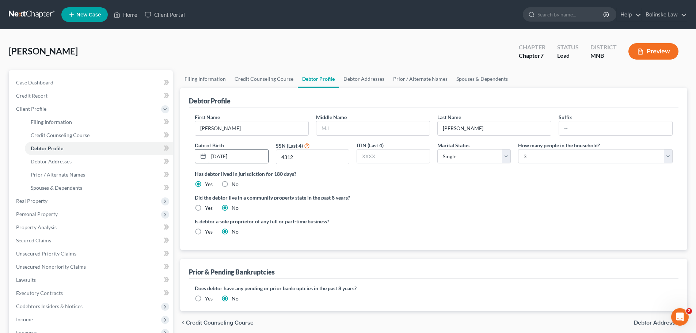
drag, startPoint x: 240, startPoint y: 156, endPoint x: 234, endPoint y: 156, distance: 5.8
click at [234, 156] on input "[DATE]" at bounding box center [238, 156] width 59 height 14
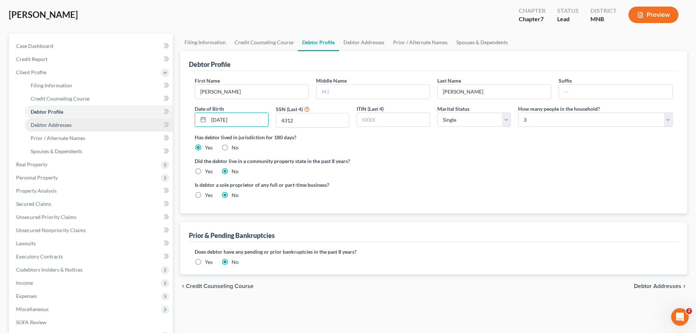
type input "[DATE]"
click at [49, 123] on span "Debtor Addresses" at bounding box center [51, 125] width 41 height 6
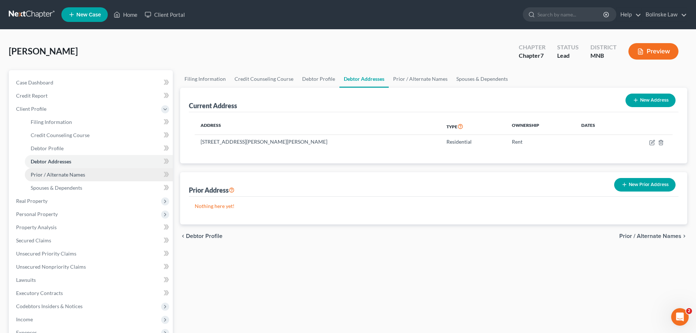
click at [57, 174] on span "Prior / Alternate Names" at bounding box center [58, 174] width 54 height 6
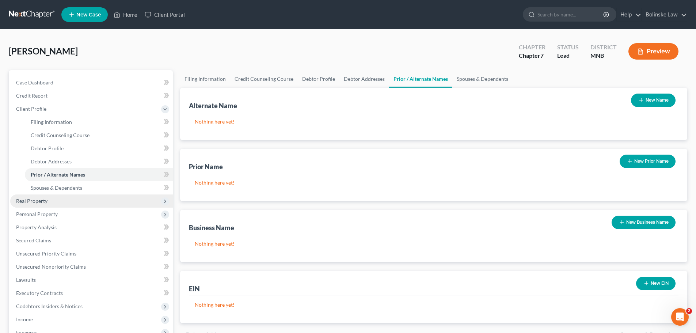
click at [36, 200] on span "Real Property" at bounding box center [31, 201] width 31 height 6
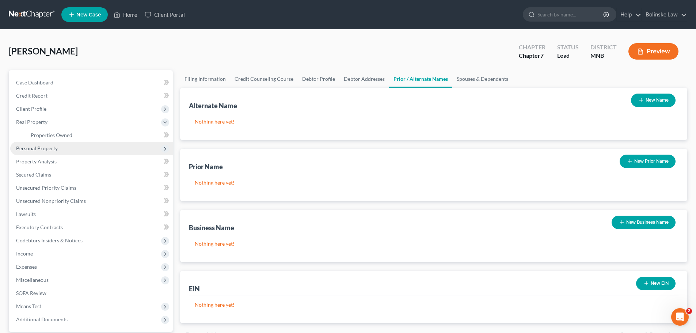
click at [45, 148] on span "Personal Property" at bounding box center [37, 148] width 42 height 6
click at [45, 147] on span "Vehicles Owned" at bounding box center [49, 148] width 37 height 6
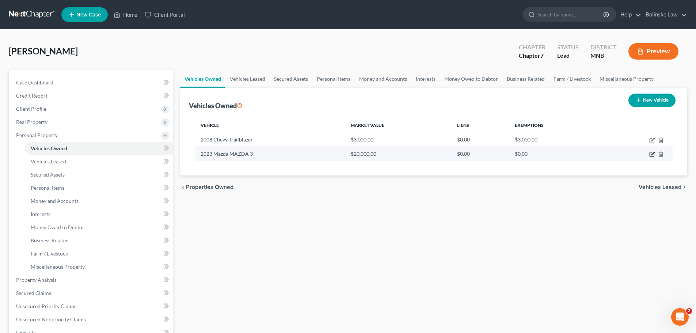
click at [651, 154] on icon "button" at bounding box center [652, 154] width 6 height 6
select select "0"
select select "3"
select select "2"
select select "0"
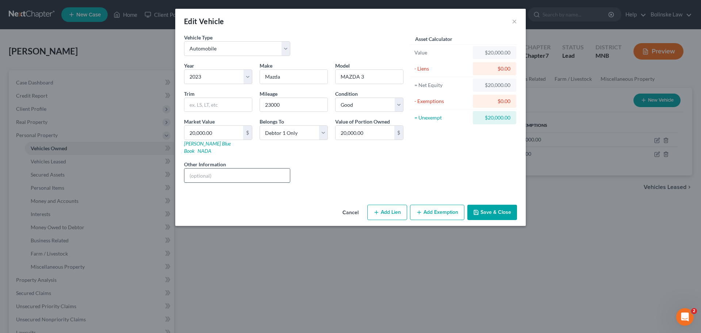
click at [207, 168] on input "text" at bounding box center [237, 175] width 106 height 14
type input "NADA"
click at [384, 206] on button "Add Lien" at bounding box center [387, 212] width 40 height 15
select select "0"
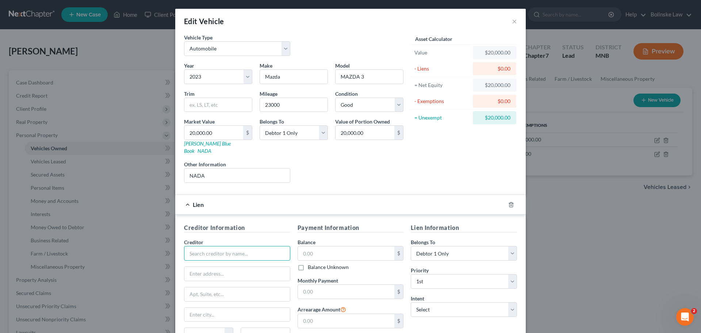
click at [199, 248] on input "text" at bounding box center [237, 253] width 106 height 15
click at [209, 262] on div "Wings Financial" at bounding box center [228, 265] width 76 height 7
type input "Wings Financial"
type input "[STREET_ADDRESS][PERSON_NAME]"
type input "Saint [PERSON_NAME]"
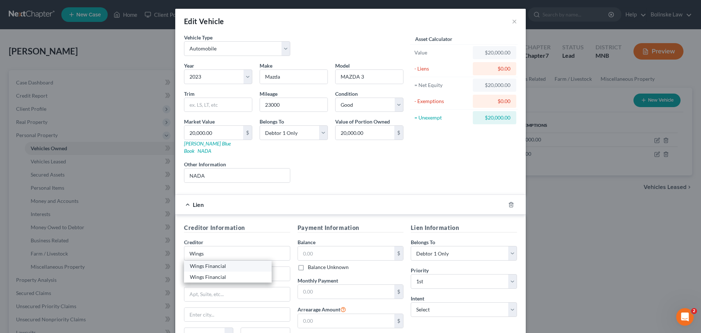
select select "24"
type input "55124"
click at [304, 246] on input "text" at bounding box center [346, 253] width 97 height 14
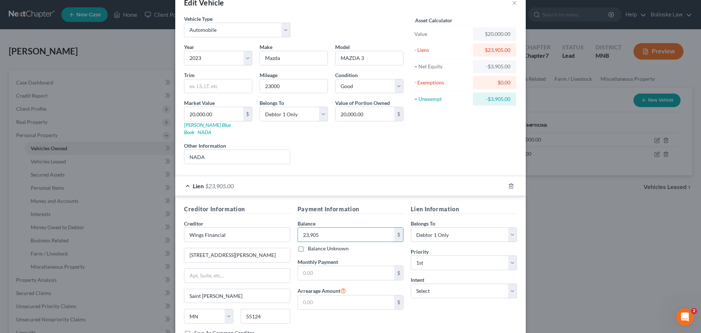
scroll to position [37, 0]
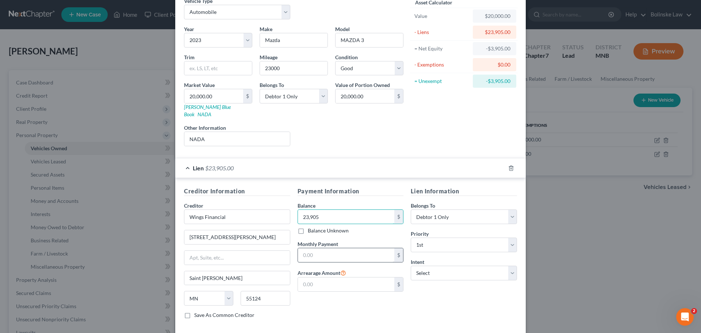
type input "23,905"
click at [302, 248] on input "text" at bounding box center [346, 255] width 97 height 14
type input "481.61"
click at [427, 270] on select "Select Surrender Redeem Reaffirm Avoid Other" at bounding box center [464, 273] width 106 height 15
click at [411, 266] on select "Select Surrender Redeem Reaffirm Avoid Other" at bounding box center [464, 273] width 106 height 15
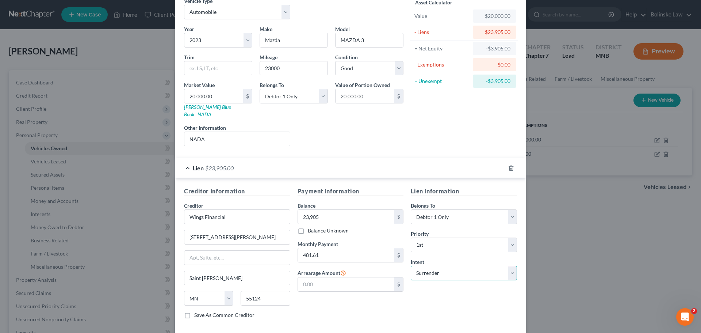
click at [429, 270] on select "Select Surrender Redeem Reaffirm Avoid Other" at bounding box center [464, 273] width 106 height 15
select select "4"
click at [411, 266] on select "Select Surrender Redeem Reaffirm Avoid Other" at bounding box center [464, 273] width 106 height 15
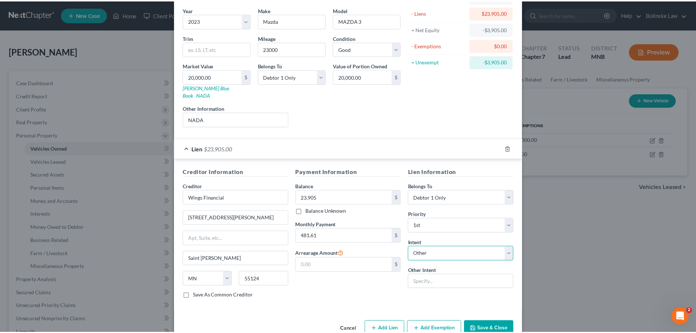
scroll to position [67, 0]
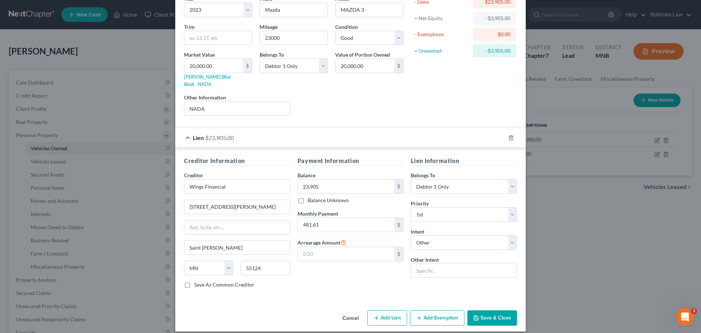
click at [483, 310] on button "Save & Close" at bounding box center [493, 317] width 50 height 15
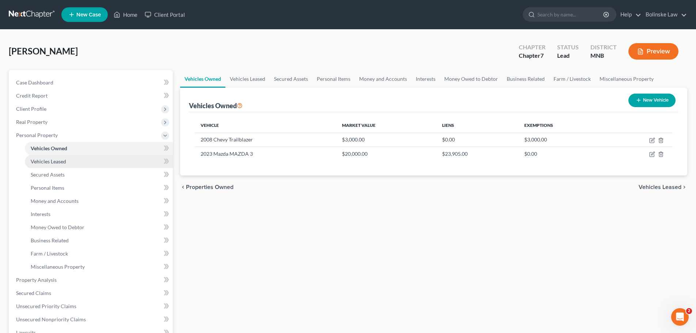
click at [71, 161] on link "Vehicles Leased" at bounding box center [99, 161] width 148 height 13
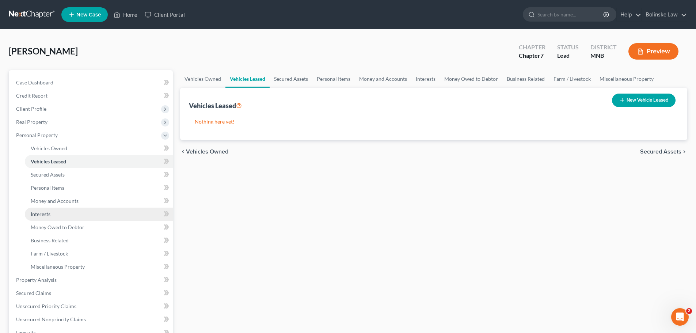
click at [81, 217] on link "Interests" at bounding box center [99, 213] width 148 height 13
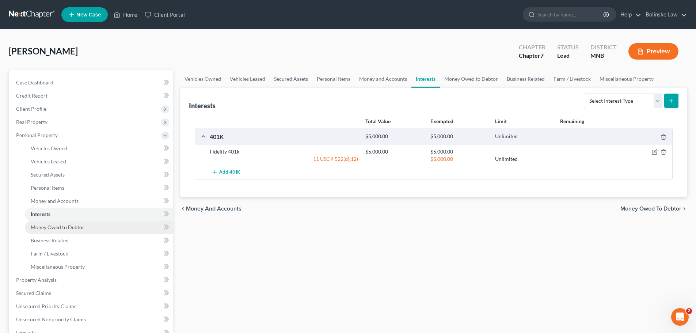
click at [81, 225] on span "Money Owed to Debtor" at bounding box center [58, 227] width 54 height 6
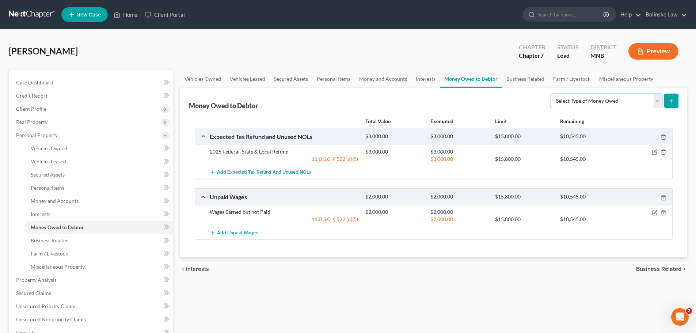
click at [626, 103] on select "Select Type of Money Owed Accounts Receivable Alimony Child Support Claims Agai…" at bounding box center [606, 101] width 112 height 15
click at [62, 240] on span "Business Related" at bounding box center [50, 240] width 38 height 6
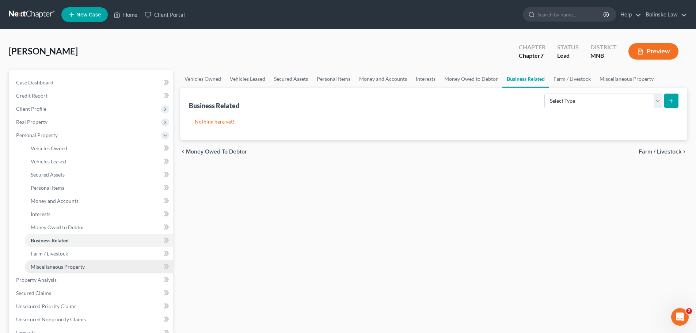
click at [78, 267] on span "Miscellaneous Property" at bounding box center [58, 266] width 54 height 6
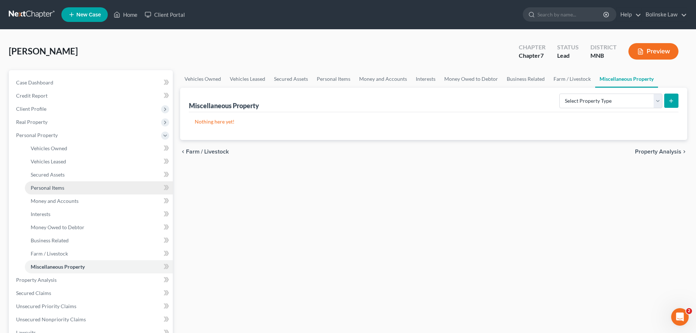
click at [68, 186] on link "Personal Items" at bounding box center [99, 187] width 148 height 13
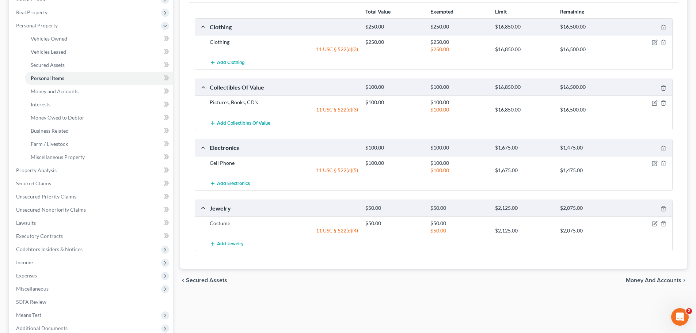
scroll to position [37, 0]
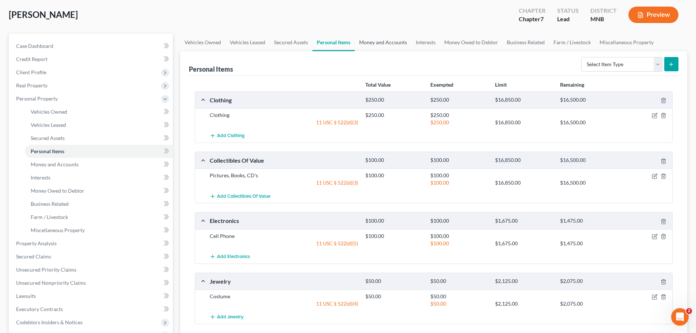
click at [378, 41] on link "Money and Accounts" at bounding box center [383, 43] width 57 height 18
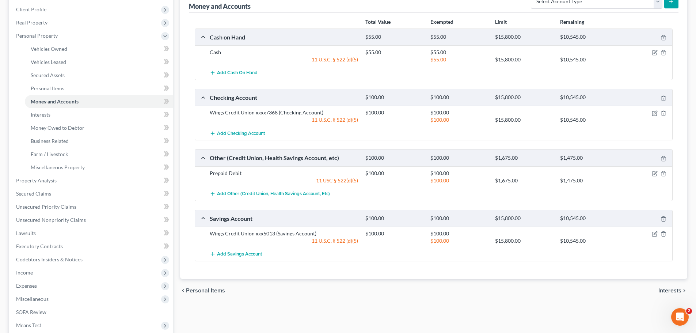
scroll to position [110, 0]
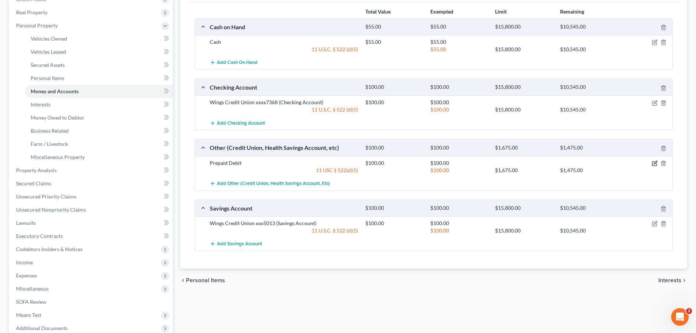
click at [655, 163] on icon "button" at bounding box center [655, 163] width 6 height 6
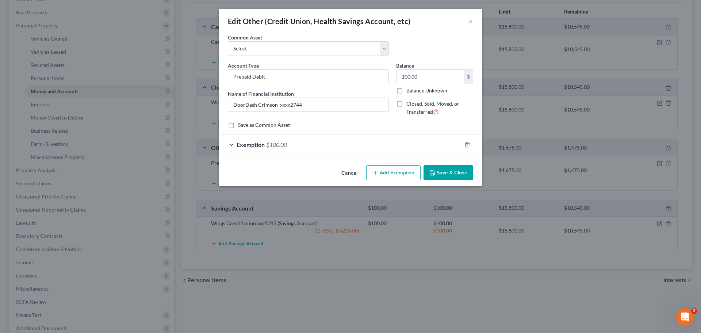
click at [458, 172] on button "Save & Close" at bounding box center [449, 172] width 50 height 15
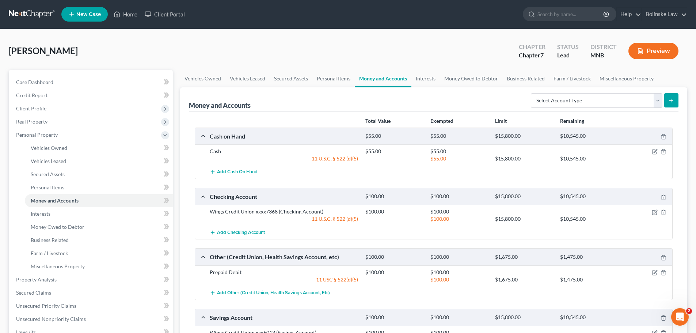
scroll to position [0, 0]
click at [596, 104] on select "Select Account Type Brokerage Cash on Hand Certificates of Deposit Checking Acc…" at bounding box center [596, 101] width 131 height 15
click at [420, 79] on link "Interests" at bounding box center [425, 79] width 28 height 18
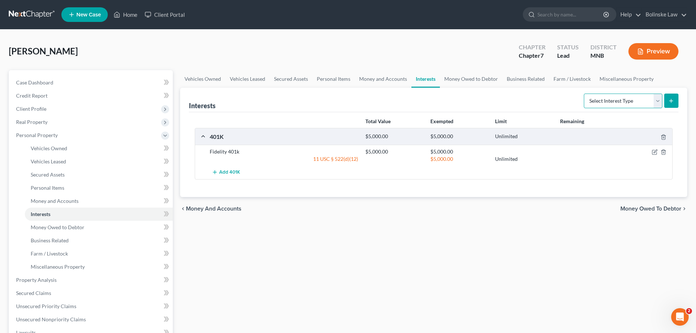
click at [618, 100] on select "Select Interest Type 401K Annuity Bond Education IRA Government Bond Government…" at bounding box center [623, 101] width 79 height 15
click at [537, 98] on div "Interests Select Interest Type 401K Annuity Bond Education IRA Government Bond …" at bounding box center [433, 100] width 489 height 24
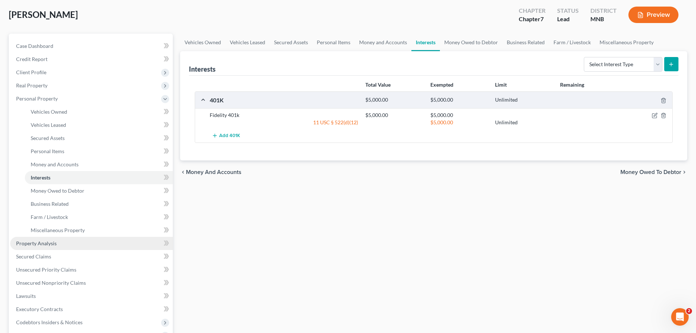
click at [48, 242] on span "Property Analysis" at bounding box center [36, 243] width 41 height 6
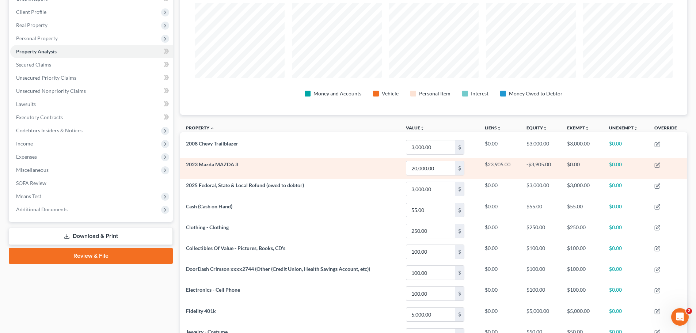
scroll to position [73, 0]
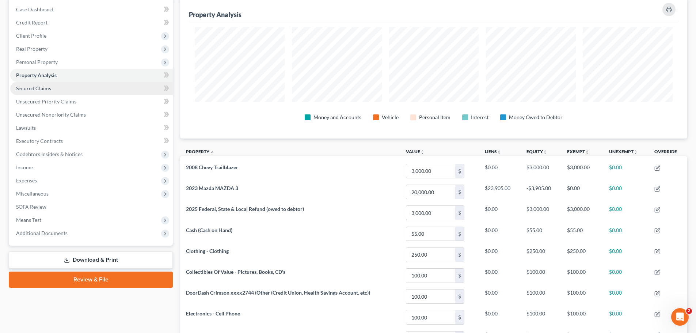
click at [36, 88] on span "Secured Claims" at bounding box center [33, 88] width 35 height 6
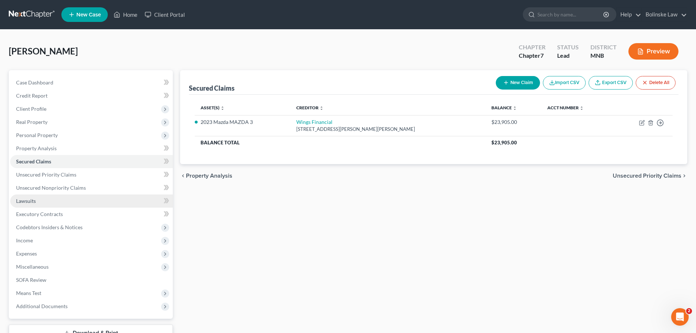
click at [117, 202] on link "Lawsuits" at bounding box center [91, 200] width 163 height 13
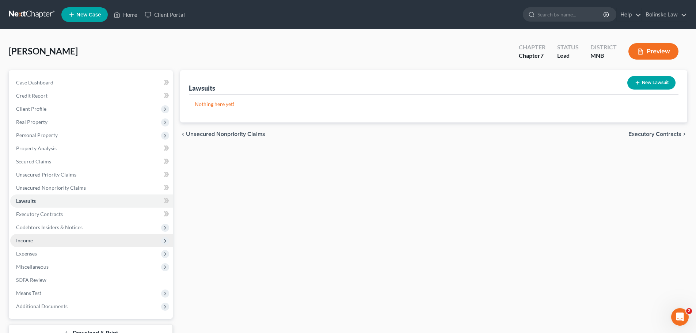
click at [53, 240] on span "Income" at bounding box center [91, 240] width 163 height 13
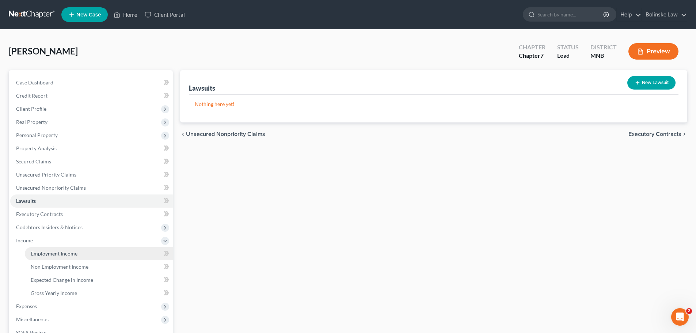
click at [62, 250] on span "Employment Income" at bounding box center [54, 253] width 47 height 6
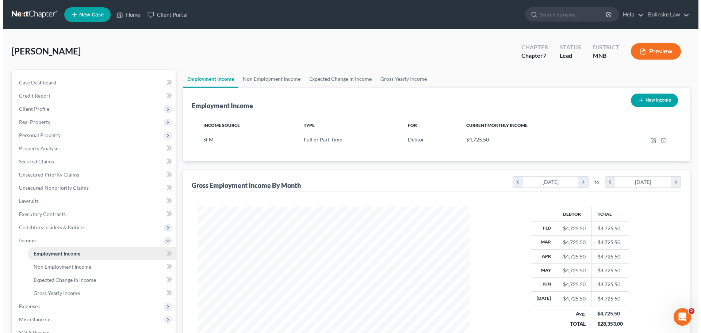
scroll to position [136, 287]
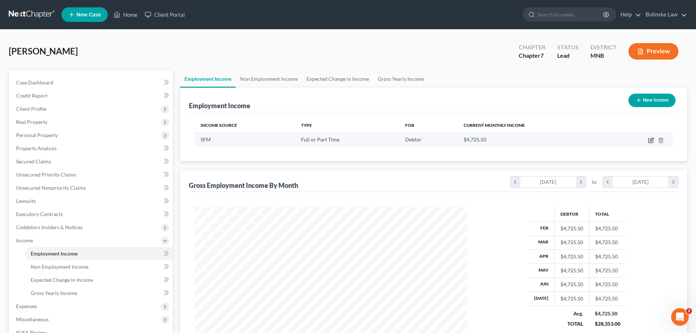
click at [652, 139] on icon "button" at bounding box center [651, 140] width 6 height 6
select select "0"
select select "24"
select select "2"
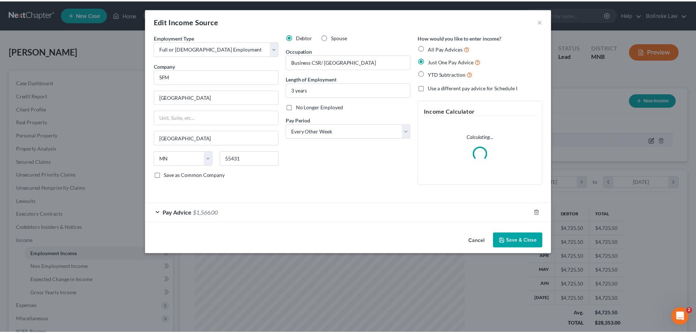
scroll to position [137, 290]
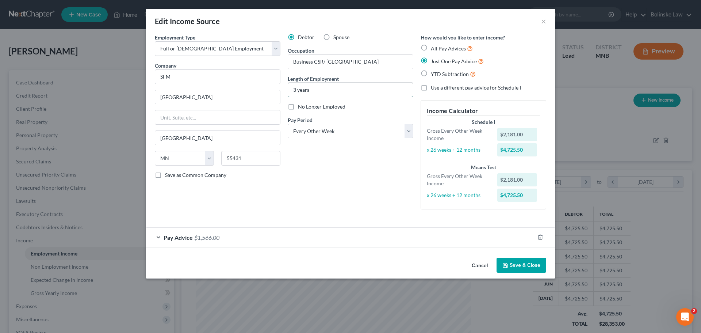
drag, startPoint x: 325, startPoint y: 91, endPoint x: 289, endPoint y: 89, distance: 36.2
click at [289, 89] on input "3 years" at bounding box center [350, 90] width 125 height 14
click at [295, 91] on input "3 years" at bounding box center [350, 90] width 125 height 14
click at [297, 90] on input "3 years" at bounding box center [350, 90] width 125 height 14
type input "10 years"
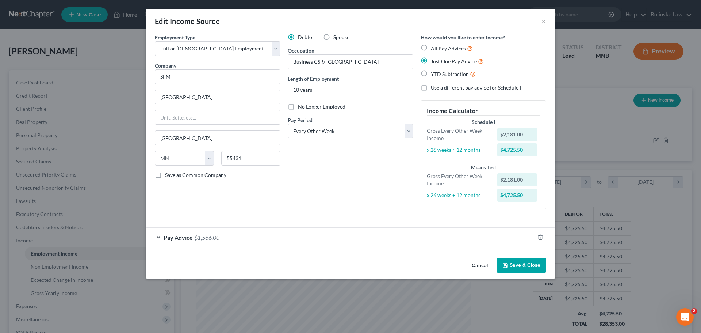
click at [530, 266] on button "Save & Close" at bounding box center [522, 265] width 50 height 15
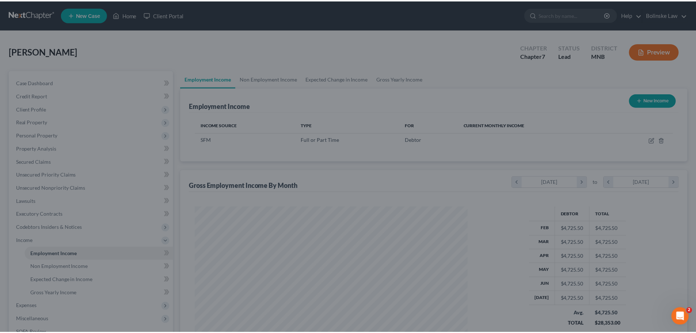
scroll to position [365128, 364978]
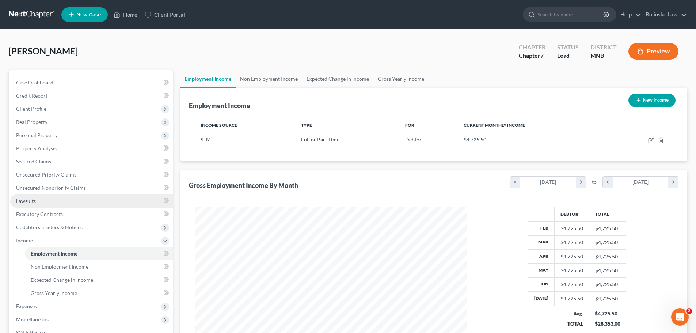
click at [54, 200] on link "Lawsuits" at bounding box center [91, 200] width 163 height 13
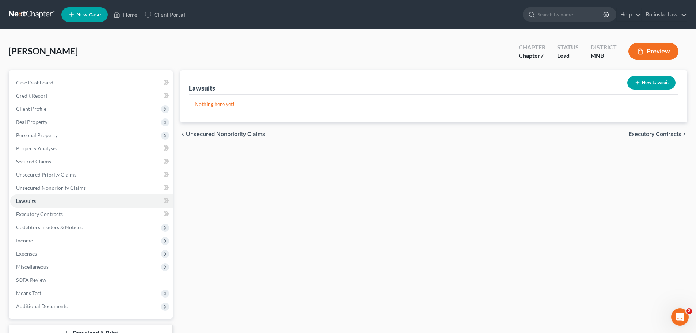
click at [649, 81] on button "New Lawsuit" at bounding box center [651, 83] width 48 height 14
select select "0"
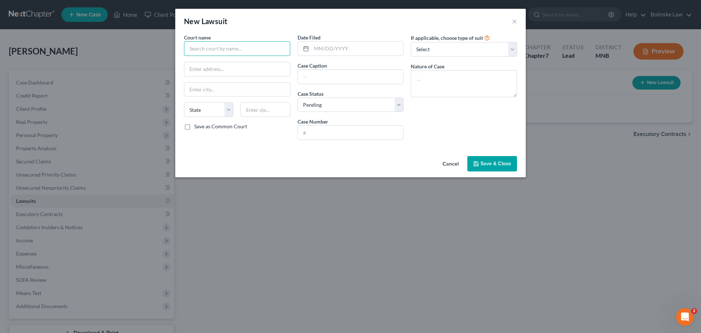
click at [202, 52] on input "text" at bounding box center [237, 48] width 106 height 15
type input "Capital One"
click at [321, 77] on input "text" at bounding box center [351, 77] width 106 height 14
type input "Capital One NA v. [PERSON_NAME]"
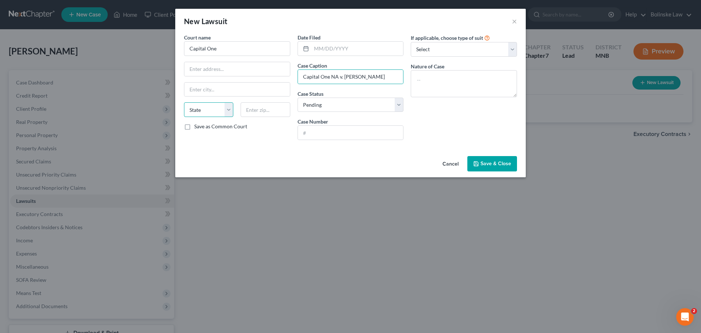
click at [218, 113] on select "State [US_STATE] AK AR AZ CA CO CT DE DC [GEOGRAPHIC_DATA] [GEOGRAPHIC_DATA] GU…" at bounding box center [208, 109] width 49 height 15
select select "24"
click at [184, 102] on select "State [US_STATE] AK AR AZ CA CO CT DE DC [GEOGRAPHIC_DATA] [GEOGRAPHIC_DATA] GU…" at bounding box center [208, 109] width 49 height 15
click at [444, 92] on textarea at bounding box center [464, 83] width 106 height 27
type textarea "Civil"
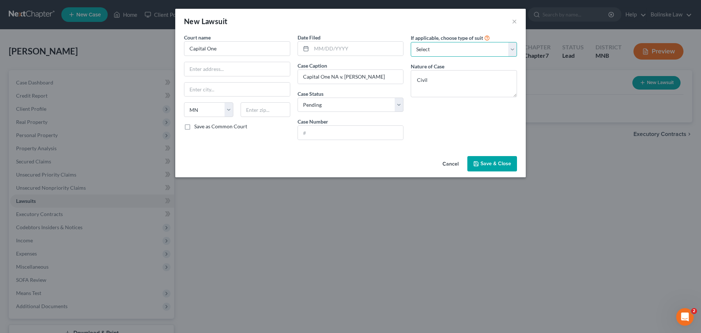
click at [452, 50] on select "Select Repossession Garnishment Foreclosure Attached, Seized, Or Levied Other" at bounding box center [464, 49] width 106 height 15
select select "4"
click at [411, 42] on select "Select Repossession Garnishment Foreclosure Attached, Seized, Or Levied Other" at bounding box center [464, 49] width 106 height 15
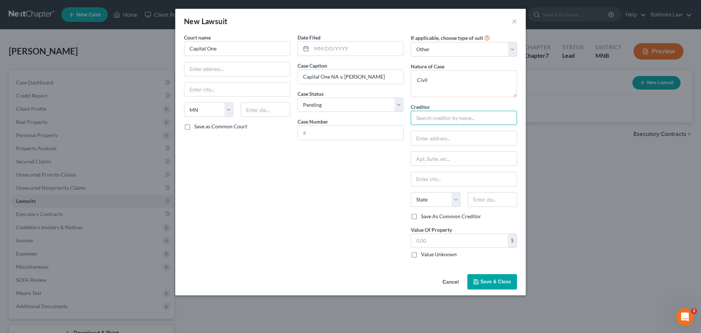
click at [415, 119] on input "text" at bounding box center [464, 118] width 106 height 15
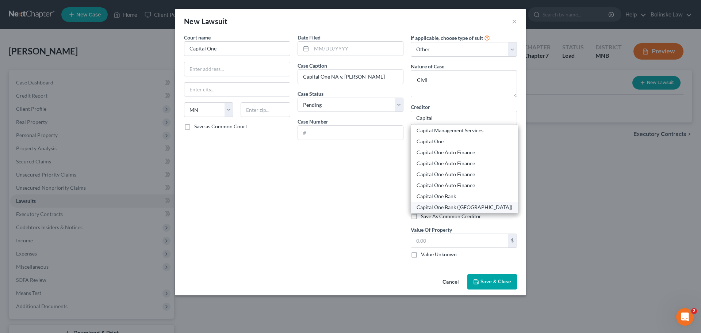
click at [433, 207] on div "Capital One Bank ([GEOGRAPHIC_DATA])" at bounding box center [465, 206] width 96 height 7
type input "Capital One Bank ([GEOGRAPHIC_DATA])"
type input "P.O. Box 30285"
type input "[GEOGRAPHIC_DATA]"
select select "46"
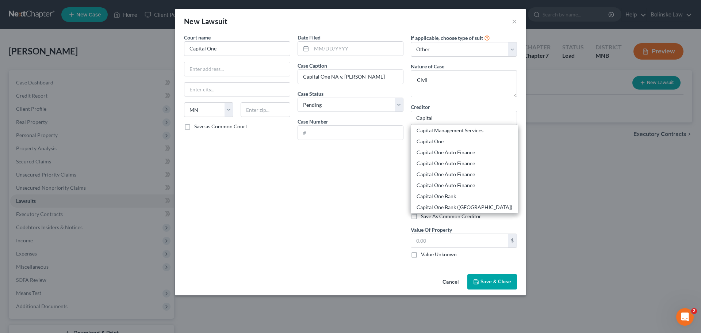
type input "84130-0287"
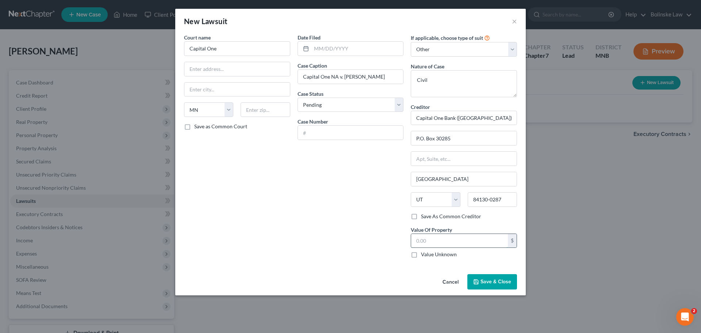
click at [433, 242] on input "text" at bounding box center [459, 241] width 97 height 14
type input "10,000"
click at [493, 280] on span "Save & Close" at bounding box center [496, 281] width 31 height 6
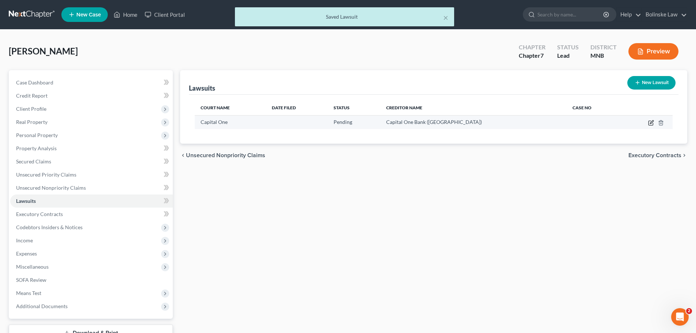
click at [650, 122] on icon "button" at bounding box center [651, 123] width 6 height 6
select select "24"
select select "0"
select select "4"
select select "46"
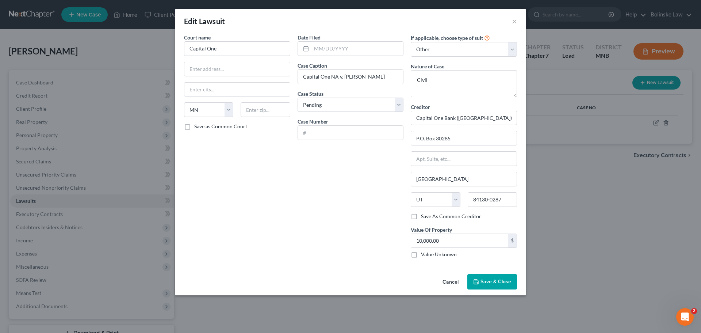
click at [502, 280] on span "Save & Close" at bounding box center [496, 281] width 31 height 6
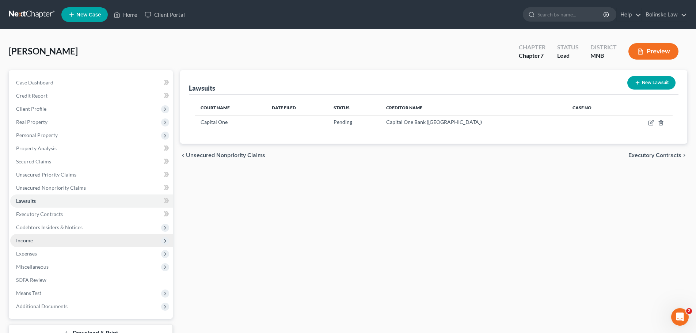
click at [31, 238] on span "Income" at bounding box center [24, 240] width 17 height 6
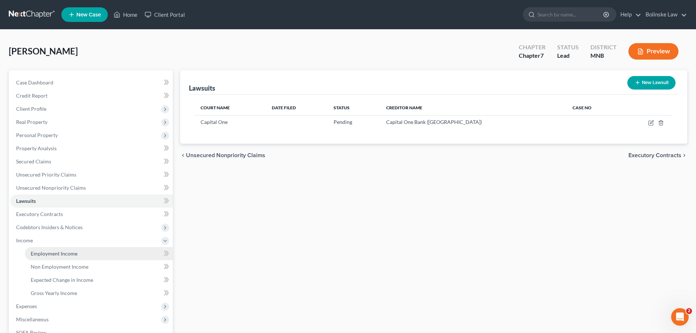
click at [59, 255] on span "Employment Income" at bounding box center [54, 253] width 47 height 6
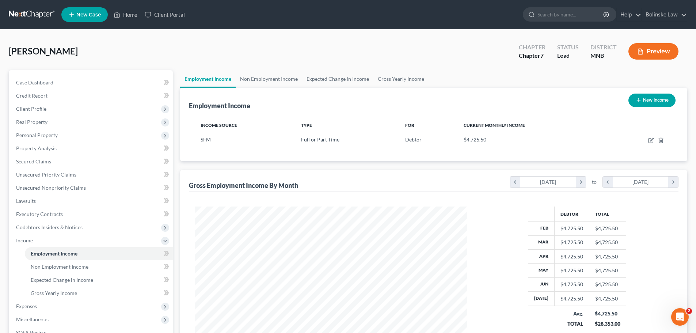
scroll to position [136, 287]
click at [57, 268] on span "Non Employment Income" at bounding box center [60, 266] width 58 height 6
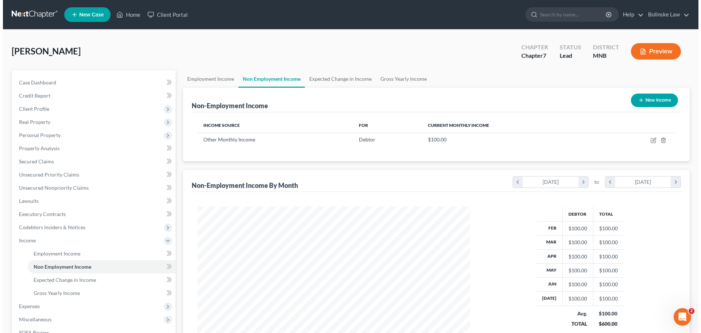
scroll to position [136, 287]
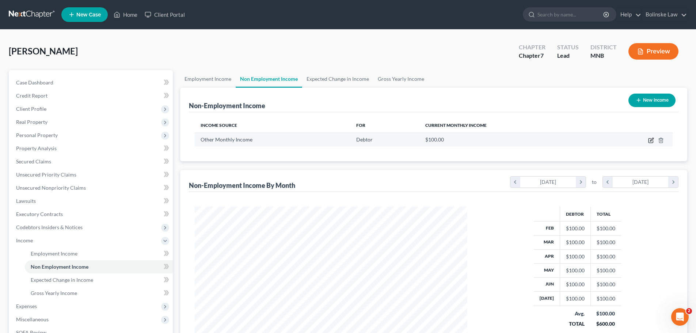
click at [651, 139] on icon "button" at bounding box center [651, 140] width 6 height 6
select select "13"
select select "0"
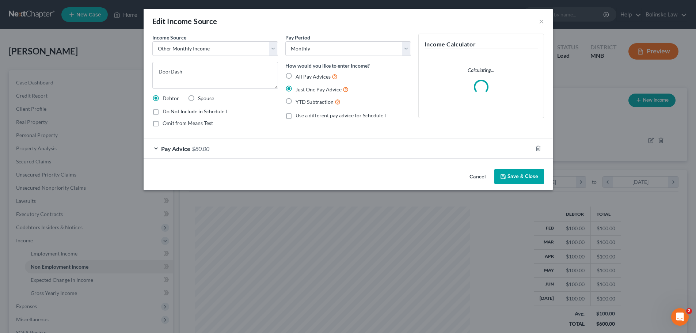
scroll to position [137, 290]
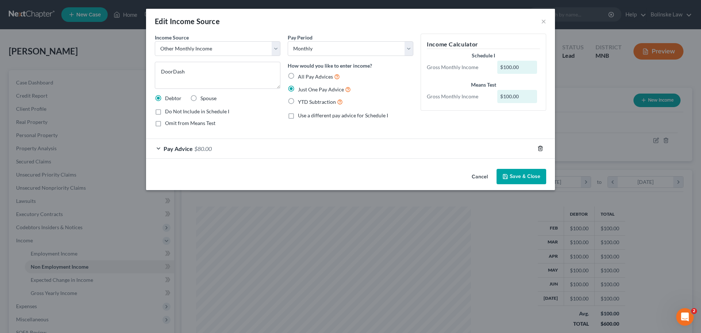
click at [541, 148] on line "button" at bounding box center [541, 148] width 0 height 1
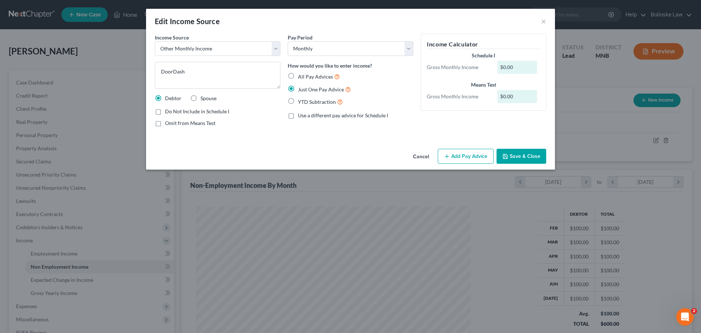
click at [462, 150] on button "Add Pay Advice" at bounding box center [466, 156] width 56 height 15
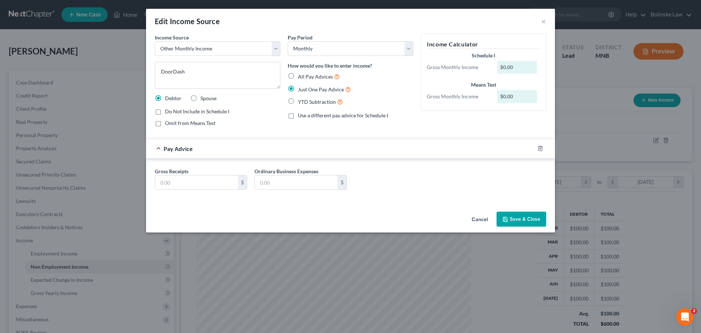
click at [166, 190] on div "Gross Receipts $ Ordinary Business Expenses $" at bounding box center [350, 181] width 399 height 28
click at [175, 184] on input "text" at bounding box center [196, 182] width 83 height 14
type input "40"
click at [265, 183] on input "text" at bounding box center [296, 182] width 83 height 14
type input "20"
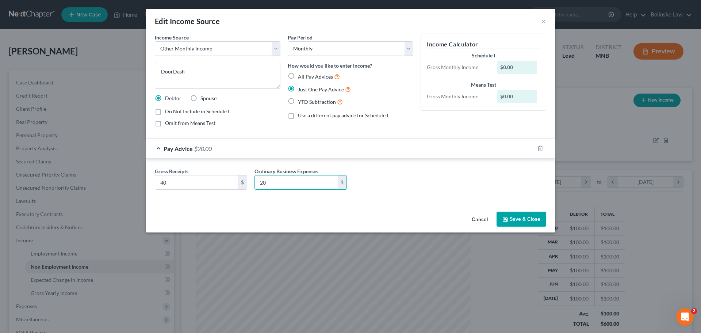
click at [527, 221] on button "Save & Close" at bounding box center [522, 218] width 50 height 15
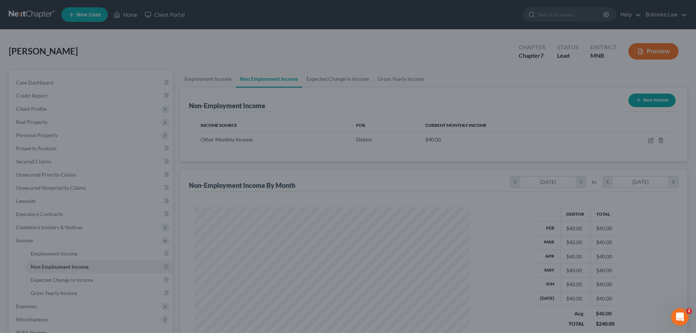
scroll to position [365128, 364978]
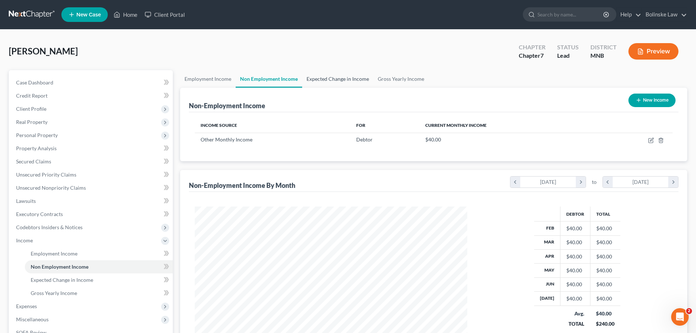
click at [324, 80] on link "Expected Change in Income" at bounding box center [337, 79] width 71 height 18
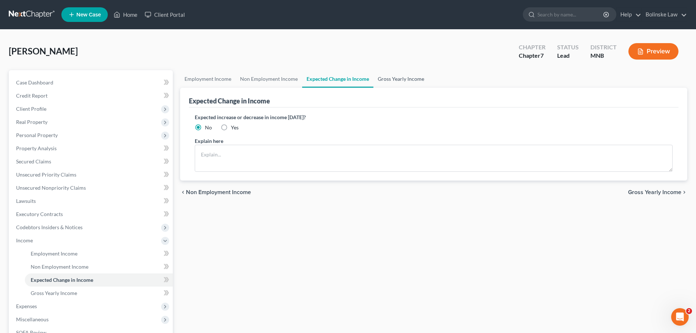
click at [392, 78] on link "Gross Yearly Income" at bounding box center [400, 79] width 55 height 18
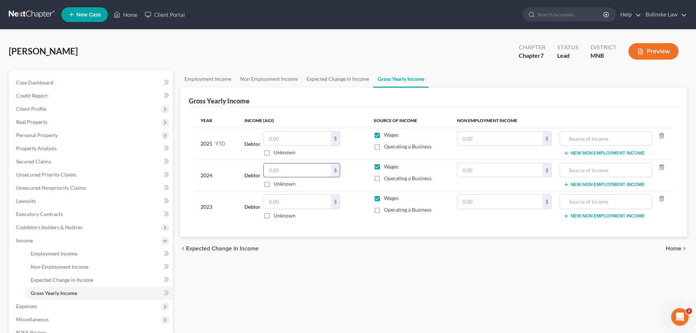
click at [279, 171] on input "text" at bounding box center [297, 170] width 67 height 14
type input "65,217"
drag, startPoint x: 273, startPoint y: 200, endPoint x: 278, endPoint y: 201, distance: 5.2
click at [273, 200] on input "text" at bounding box center [297, 202] width 67 height 14
click at [271, 202] on input "text" at bounding box center [297, 202] width 67 height 14
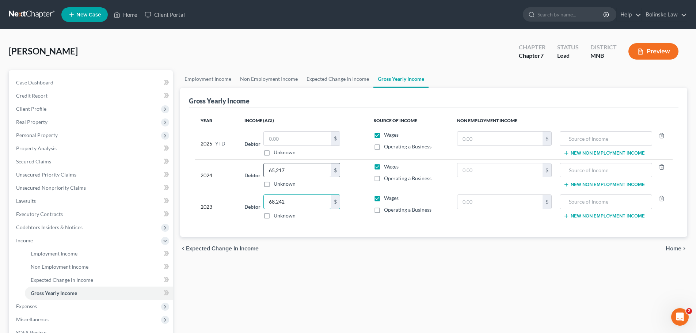
type input "68,242"
type input "85,005"
click at [266, 136] on input "text" at bounding box center [297, 138] width 67 height 14
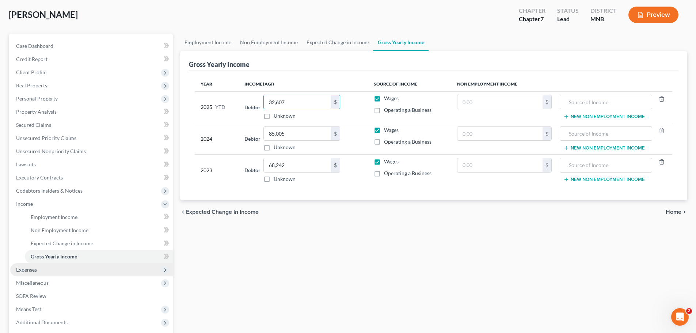
type input "32,607"
click at [76, 269] on span "Expenses" at bounding box center [91, 269] width 163 height 13
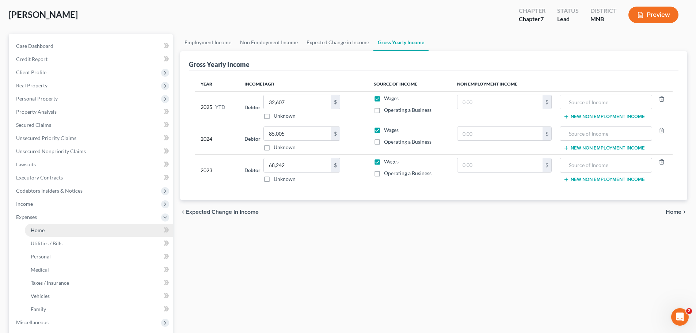
click at [50, 230] on link "Home" at bounding box center [99, 230] width 148 height 13
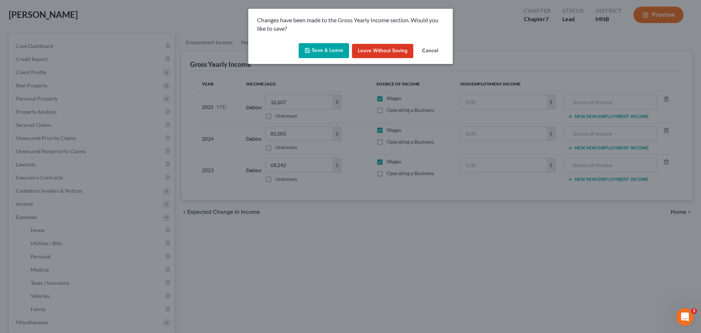
click at [318, 46] on button "Save & Leave" at bounding box center [324, 50] width 50 height 15
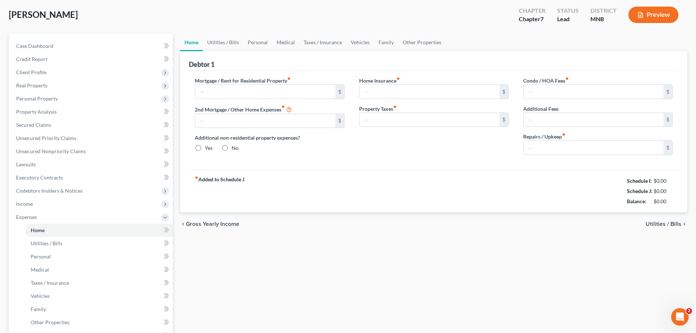
type input "500.00"
type input "0.00"
radio input "true"
type input "0.00"
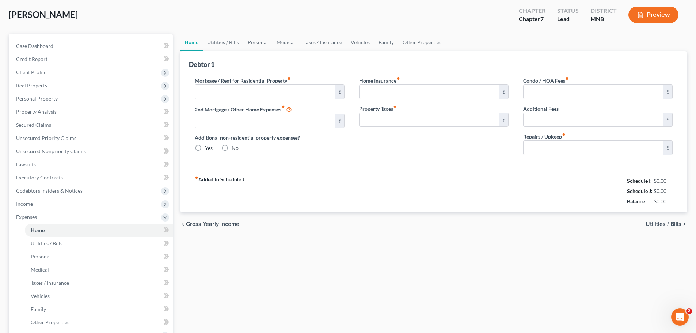
type input "0.00"
type input "20.00"
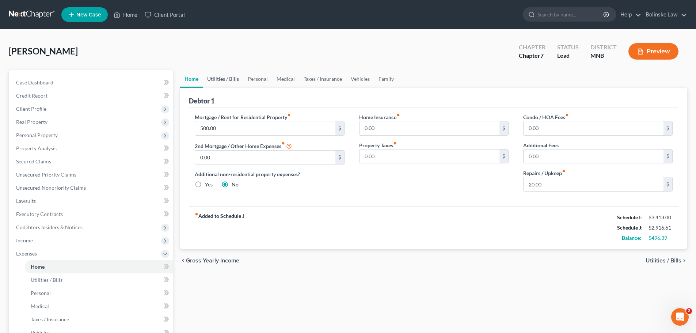
click at [221, 79] on link "Utilities / Bills" at bounding box center [223, 79] width 41 height 18
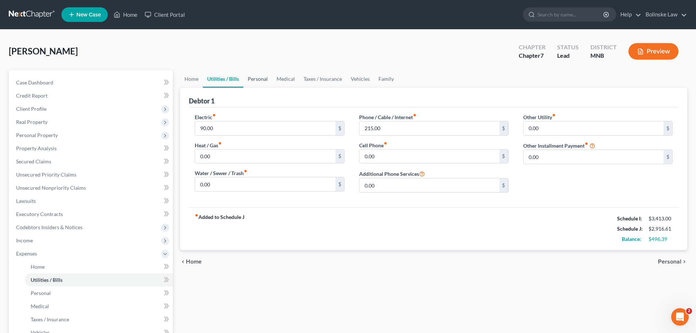
click at [252, 79] on link "Personal" at bounding box center [257, 79] width 29 height 18
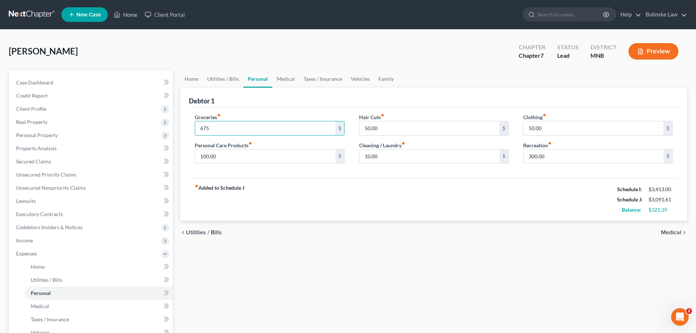
type input "675"
click at [211, 157] on input "200" at bounding box center [265, 156] width 140 height 14
type input "200.00"
type input "20.00"
click at [551, 130] on input "50.00" at bounding box center [593, 128] width 140 height 14
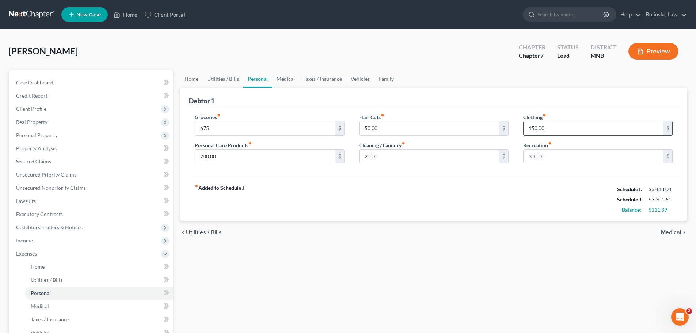
type input "150.00"
click at [283, 78] on link "Medical" at bounding box center [285, 79] width 27 height 18
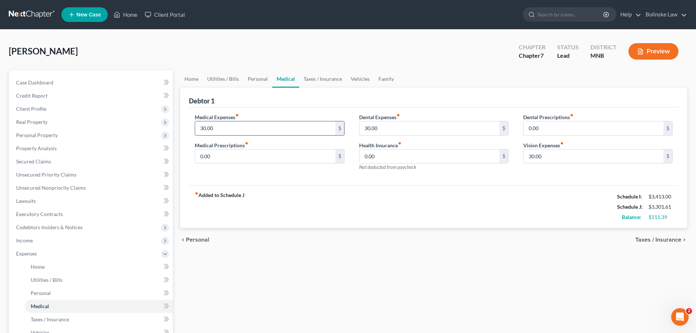
click at [218, 129] on input "30.00" at bounding box center [265, 128] width 140 height 14
type input "150"
click at [379, 129] on input "30.00" at bounding box center [429, 128] width 140 height 14
click at [550, 161] on input "30.00" at bounding box center [593, 156] width 140 height 14
click at [393, 126] on input "30.00" at bounding box center [429, 128] width 140 height 14
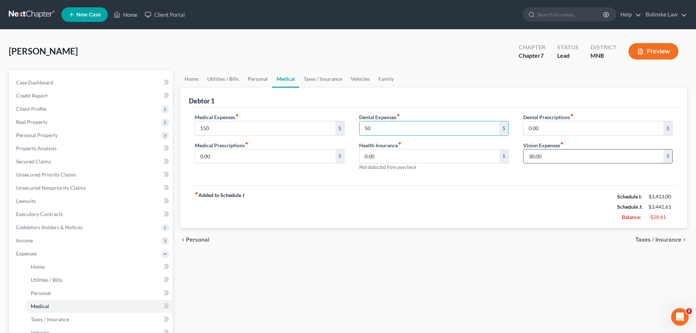
click at [564, 160] on input "30.00" at bounding box center [593, 156] width 140 height 14
click at [393, 130] on input "50" at bounding box center [429, 128] width 140 height 14
type input "50.00"
click at [317, 79] on link "Taxes / Insurance" at bounding box center [322, 79] width 47 height 18
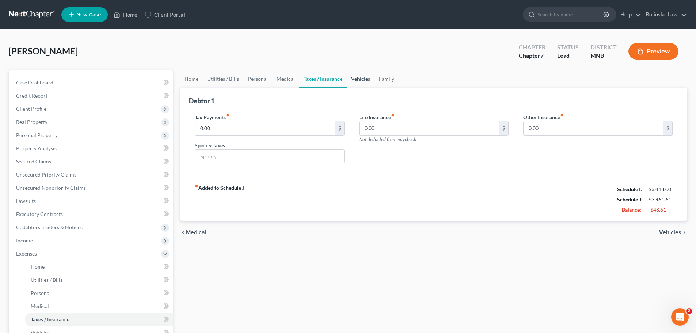
click at [361, 77] on link "Vehicles" at bounding box center [361, 79] width 28 height 18
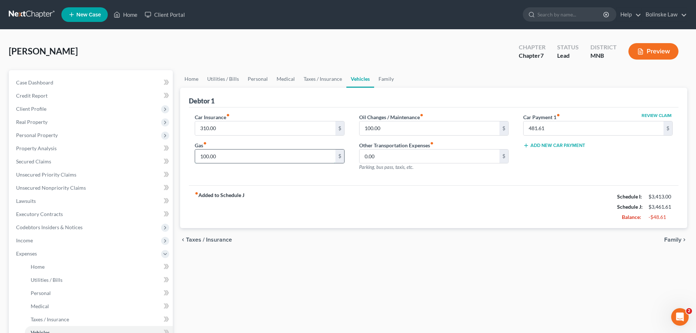
click at [230, 153] on input "100.00" at bounding box center [265, 156] width 140 height 14
click at [390, 131] on input "100.00" at bounding box center [429, 128] width 140 height 14
click at [211, 159] on input "200" at bounding box center [265, 156] width 140 height 14
click at [229, 161] on input "200" at bounding box center [265, 156] width 140 height 14
type input "200.00"
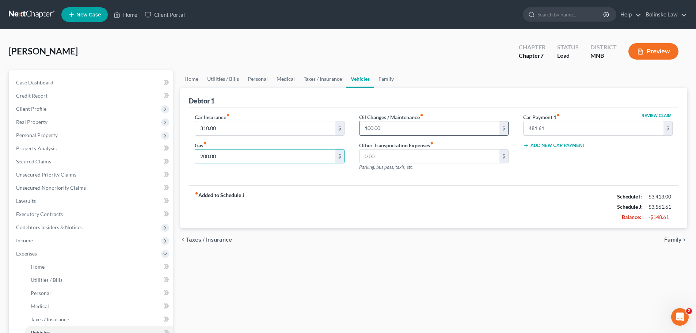
click at [385, 129] on input "100.00" at bounding box center [429, 128] width 140 height 14
type input "150.00"
click at [389, 79] on link "Family" at bounding box center [386, 79] width 24 height 18
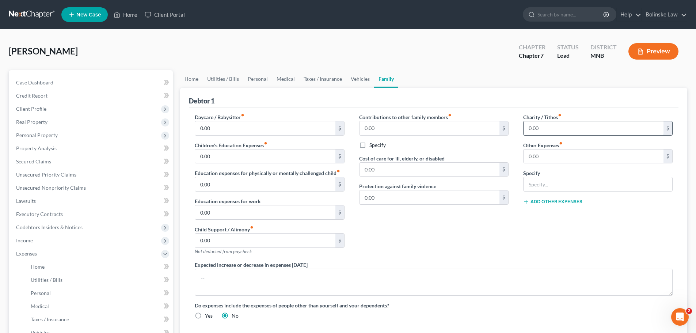
click at [541, 126] on input "0.00" at bounding box center [593, 128] width 140 height 14
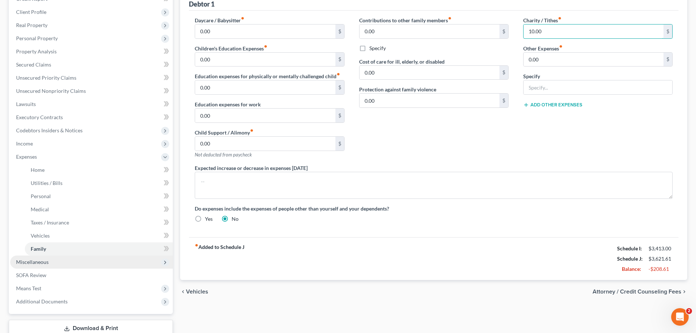
scroll to position [110, 0]
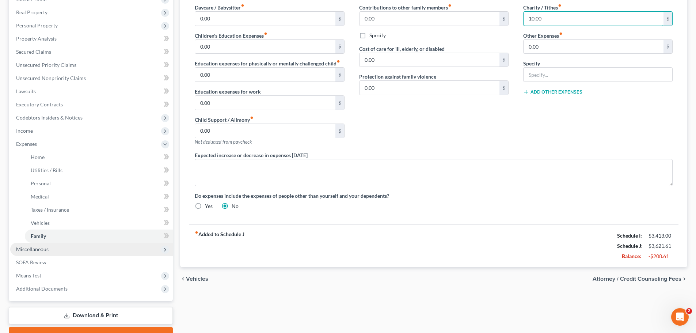
type input "10.00"
click at [50, 251] on span "Miscellaneous" at bounding box center [91, 249] width 163 height 13
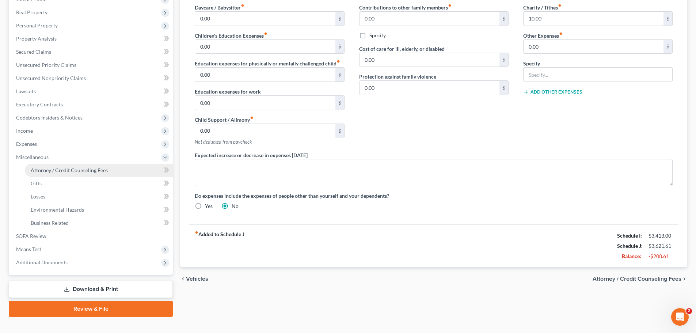
click at [88, 168] on span "Attorney / Credit Counseling Fees" at bounding box center [69, 170] width 77 height 6
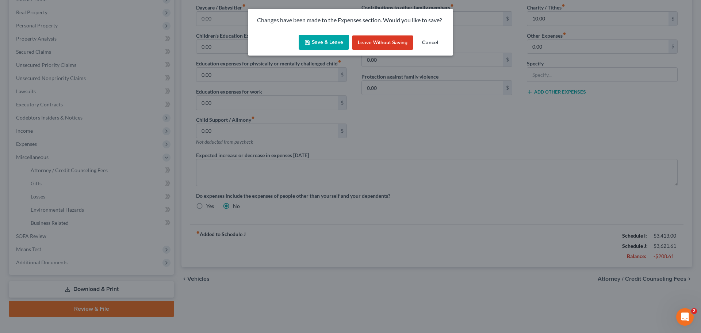
click at [333, 44] on button "Save & Leave" at bounding box center [324, 42] width 50 height 15
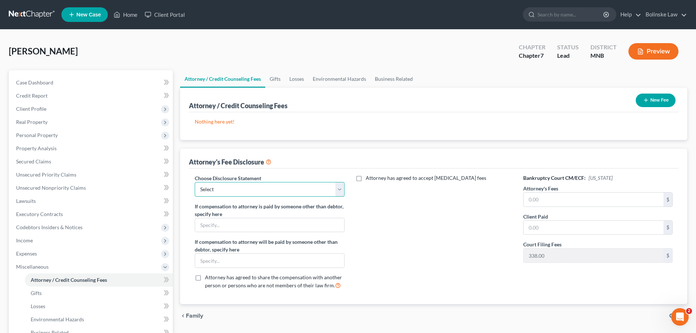
click at [251, 186] on select "Select Attorney Fee" at bounding box center [269, 189] width 149 height 15
select select "0"
click at [195, 182] on select "Select Attorney Fee" at bounding box center [269, 189] width 149 height 15
click at [534, 201] on input "text" at bounding box center [593, 199] width 140 height 14
type input "1,462.00"
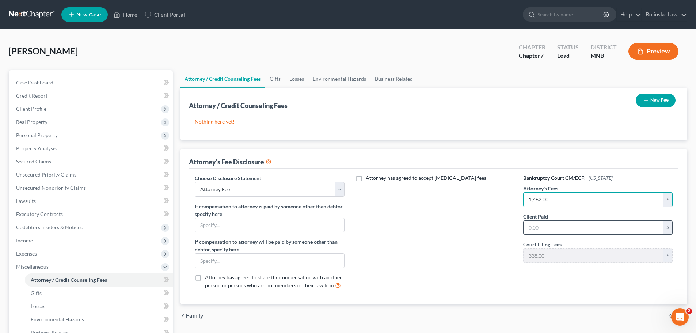
click at [531, 226] on input "text" at bounding box center [593, 228] width 140 height 14
type input "1,462.00"
click at [654, 100] on button "New Fee" at bounding box center [656, 101] width 40 height 14
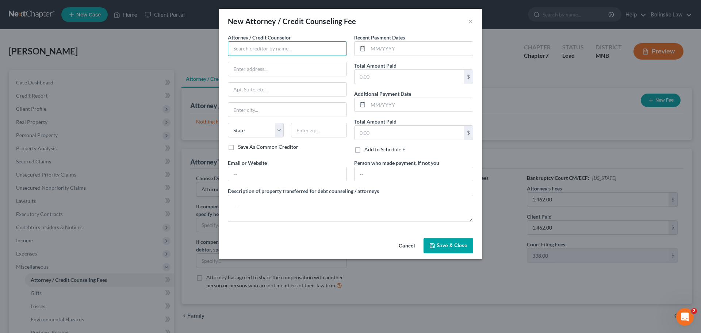
click at [253, 51] on input "text" at bounding box center [287, 48] width 119 height 15
type input "b"
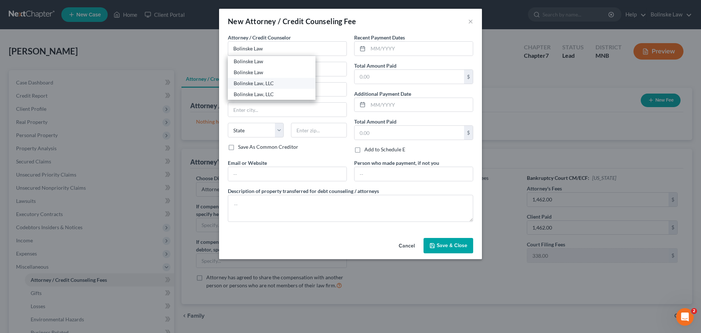
click at [266, 85] on div "Bolinske Law, LLC" at bounding box center [272, 83] width 76 height 7
type input "Bolinske Law, LLC"
type input "[STREET_ADDRESS]"
type input "[GEOGRAPHIC_DATA]"
select select "24"
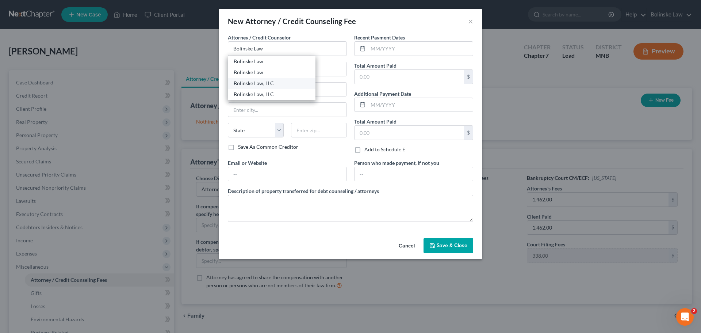
type input "55416"
drag, startPoint x: 321, startPoint y: 70, endPoint x: 313, endPoint y: 68, distance: 8.2
click at [313, 68] on input "[STREET_ADDRESS]" at bounding box center [287, 69] width 118 height 14
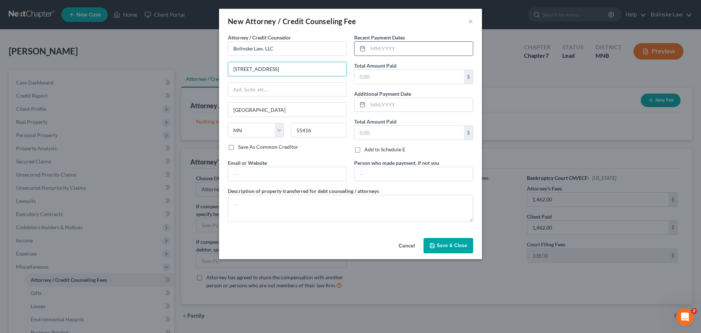
type input "[STREET_ADDRESS]"
click at [390, 49] on input "text" at bounding box center [420, 49] width 105 height 14
type input "08/2025"
click at [366, 80] on input "text" at bounding box center [410, 77] width 110 height 14
type input "1,800.00"
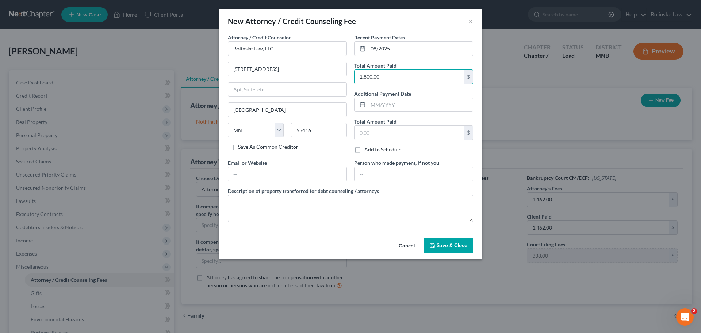
click at [447, 244] on span "Save & Close" at bounding box center [452, 245] width 31 height 6
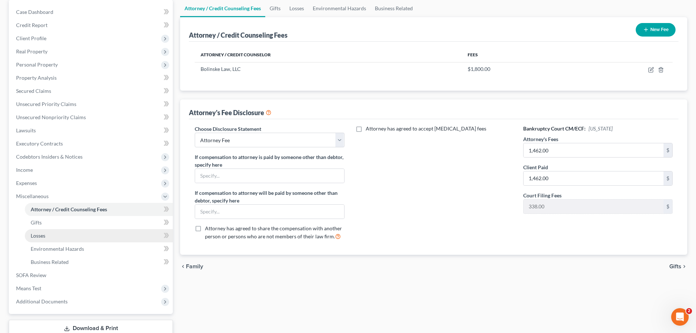
scroll to position [73, 0]
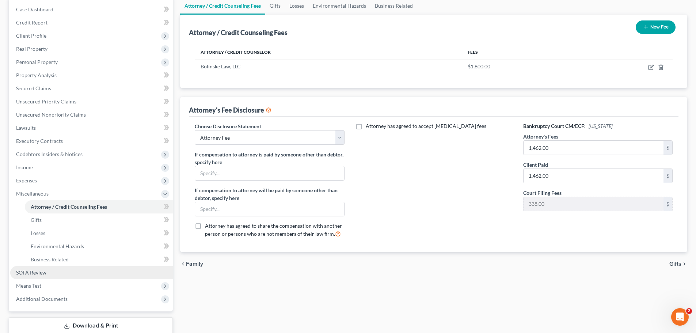
click at [48, 270] on link "SOFA Review" at bounding box center [91, 272] width 163 height 13
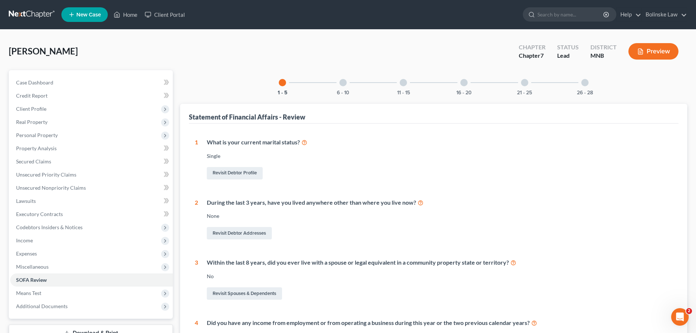
click at [343, 81] on div at bounding box center [342, 82] width 7 height 7
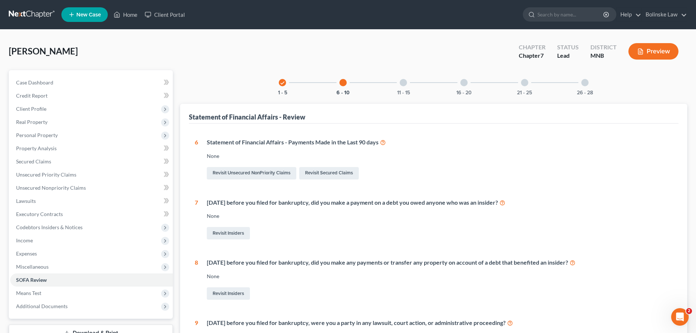
click at [402, 82] on div at bounding box center [403, 82] width 7 height 7
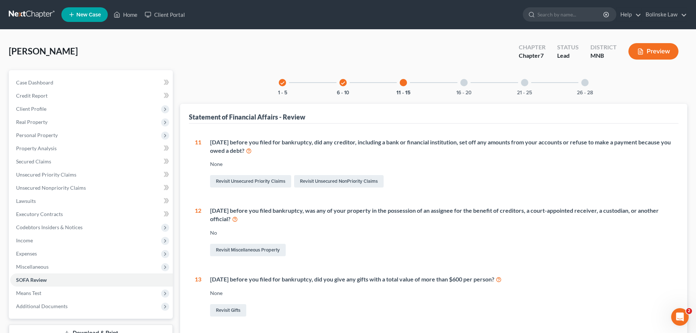
click at [466, 81] on div at bounding box center [463, 82] width 7 height 7
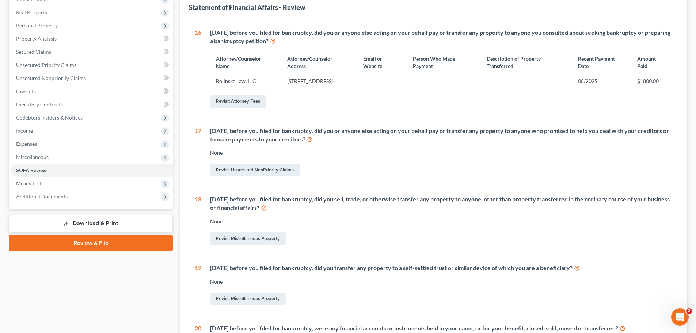
scroll to position [146, 0]
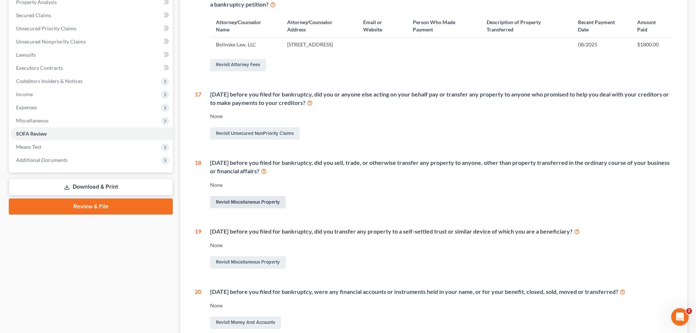
click at [257, 208] on link "Revisit Miscellaneous Property" at bounding box center [248, 202] width 76 height 12
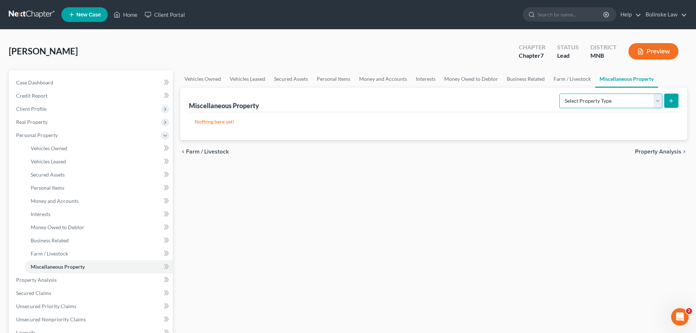
click at [603, 100] on select "Select Property Type Assigned for Creditor Benefit [DATE] Holding for Another N…" at bounding box center [610, 101] width 103 height 15
select select "transferred"
click at [559, 94] on select "Select Property Type Assigned for Creditor Benefit [DATE] Holding for Another N…" at bounding box center [610, 101] width 103 height 15
click at [675, 101] on button "submit" at bounding box center [671, 101] width 14 height 14
select select "Ordinary ([DATE])"
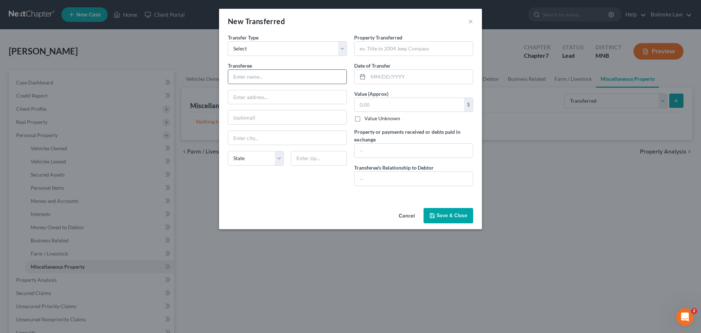
click at [254, 80] on input "text" at bounding box center [287, 77] width 118 height 14
type input "State Farm Insurance"
click at [378, 49] on input "text" at bounding box center [414, 49] width 118 height 14
type input "2023 Mazda Cx5"
click at [385, 76] on input "text" at bounding box center [420, 77] width 105 height 14
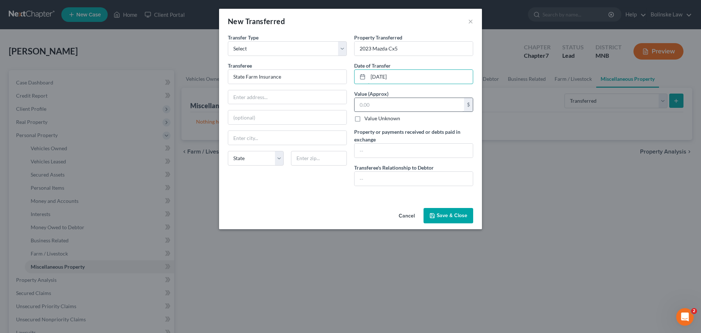
type input "[DATE]"
click at [362, 104] on input "text" at bounding box center [410, 105] width 110 height 14
type input "45,000"
click at [364, 150] on input "text" at bounding box center [414, 151] width 118 height 14
type input "Paid off Loan"
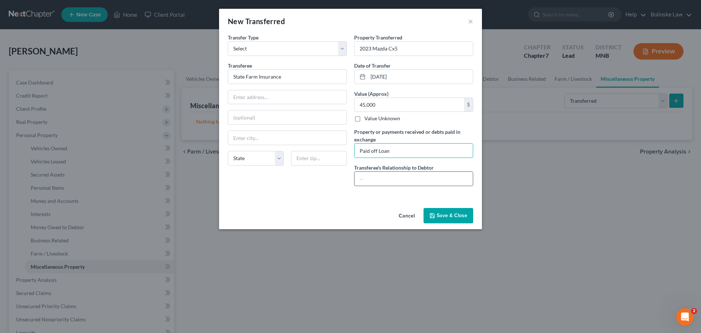
click at [359, 174] on input "text" at bounding box center [414, 179] width 118 height 14
type input "M"
type input "None"
click at [371, 51] on input "2023 Mazda Cx5" at bounding box center [414, 49] width 118 height 14
type input "2022 Mazda Cx5"
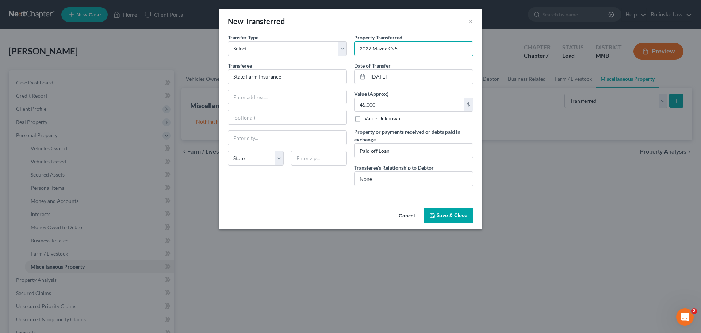
click at [457, 214] on button "Save & Close" at bounding box center [449, 215] width 50 height 15
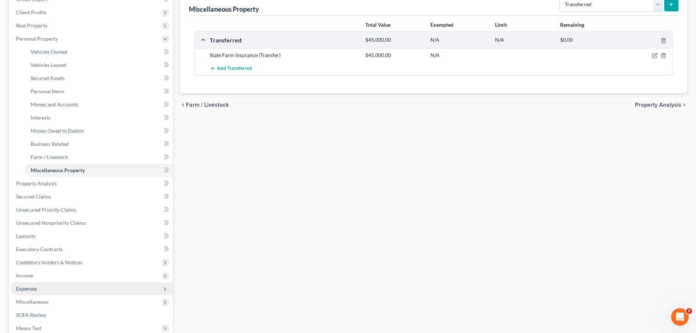
scroll to position [110, 0]
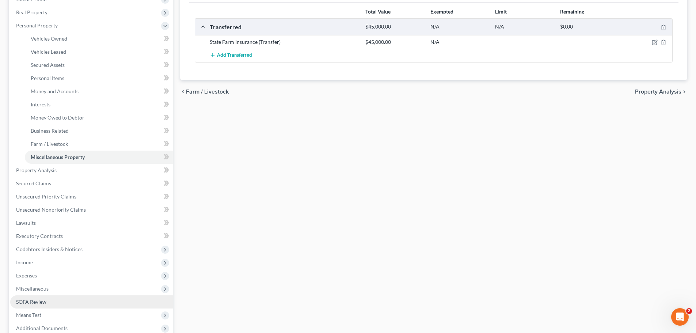
click at [61, 301] on link "SOFA Review" at bounding box center [91, 301] width 163 height 13
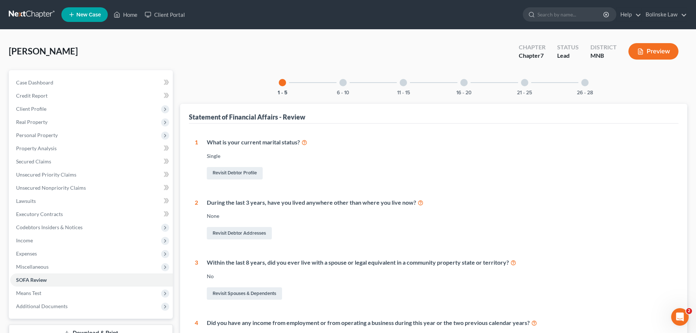
click at [459, 82] on div "16 - 20" at bounding box center [463, 82] width 25 height 25
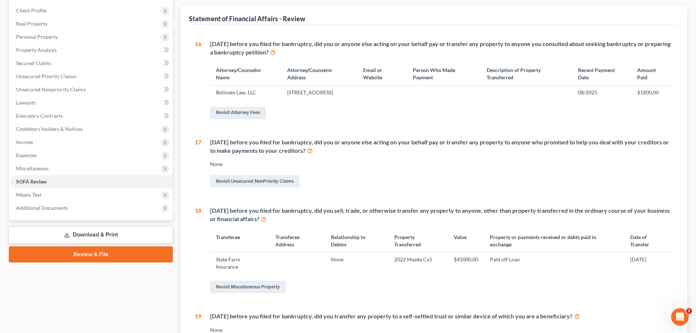
scroll to position [37, 0]
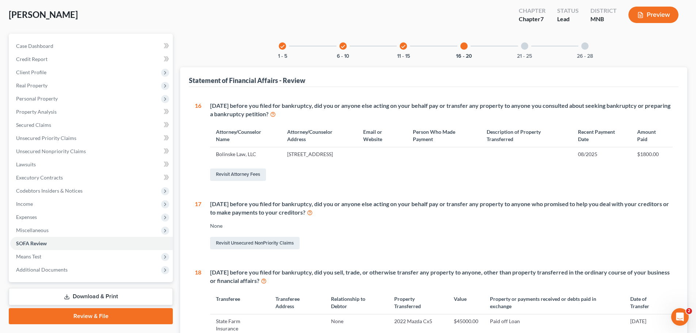
click at [526, 45] on div at bounding box center [524, 45] width 7 height 7
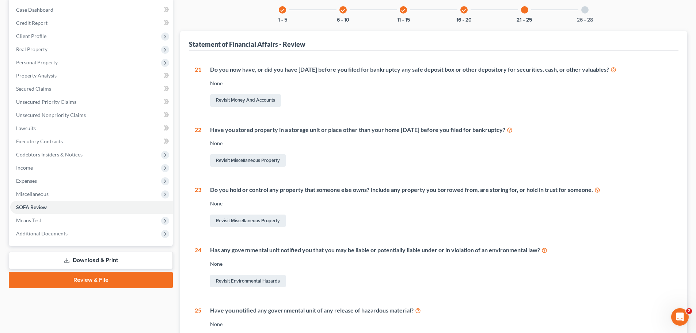
scroll to position [73, 0]
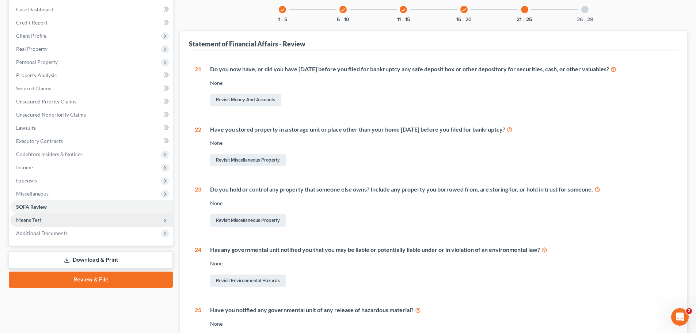
click at [39, 220] on span "Means Test" at bounding box center [28, 220] width 25 height 6
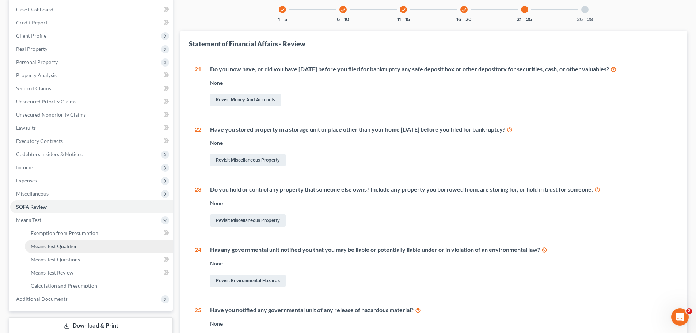
click at [61, 246] on span "Means Test Qualifier" at bounding box center [54, 246] width 46 height 6
